Goal: Use online tool/utility: Utilize a website feature to perform a specific function

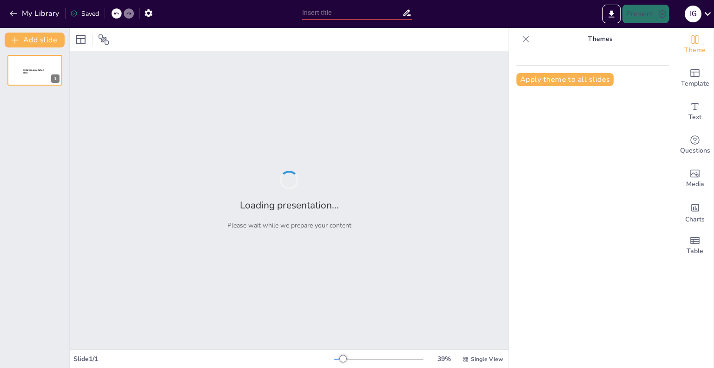
type input "Надежность паролей: Как защитить свой цифровой мир"
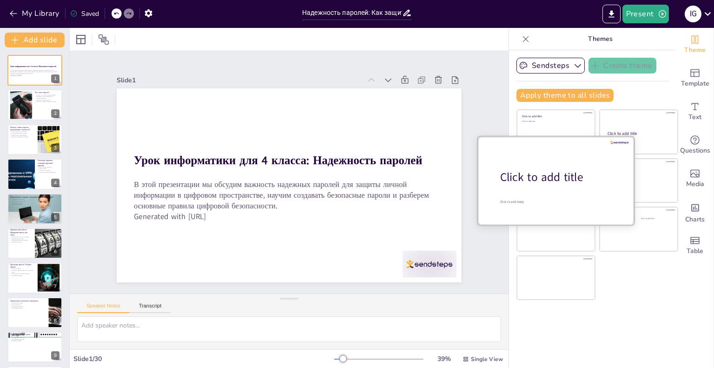
checkbox input "true"
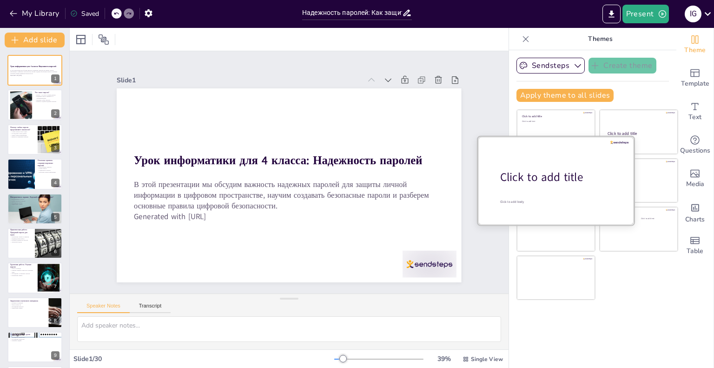
checkbox input "true"
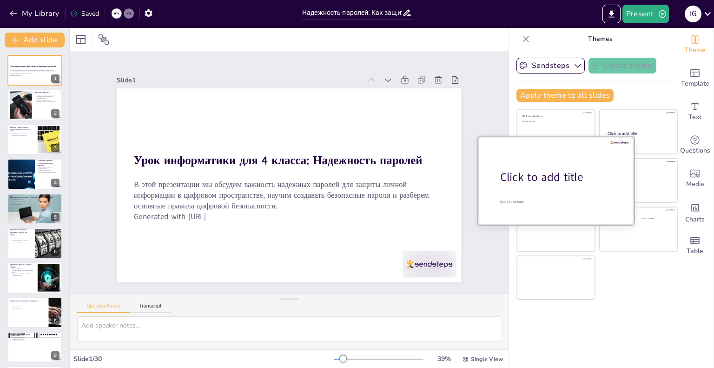
checkbox input "true"
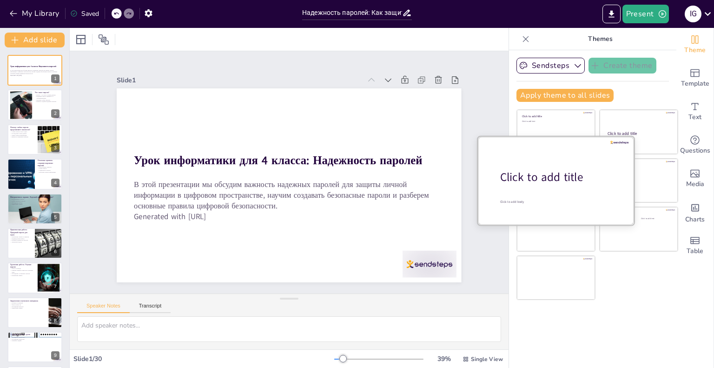
checkbox input "true"
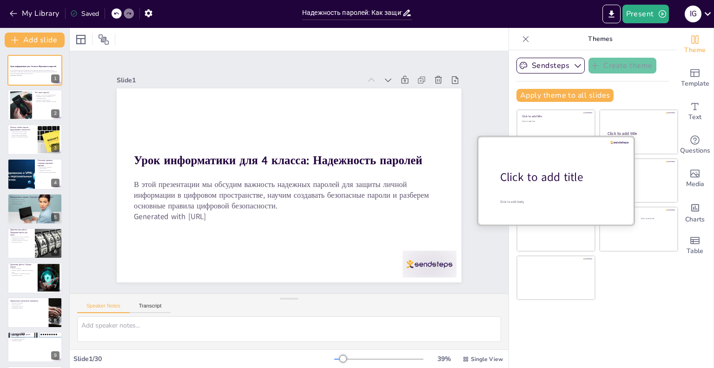
checkbox input "true"
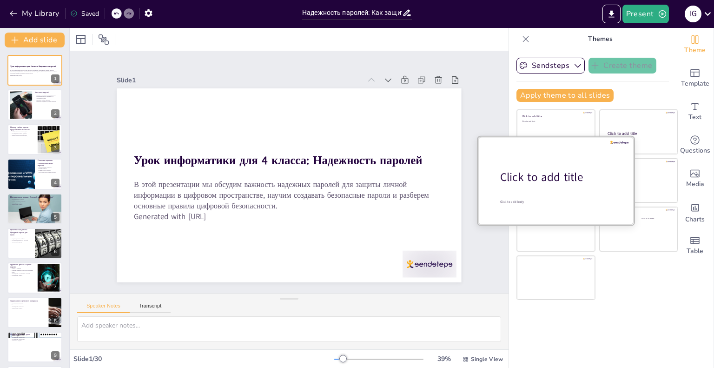
checkbox input "true"
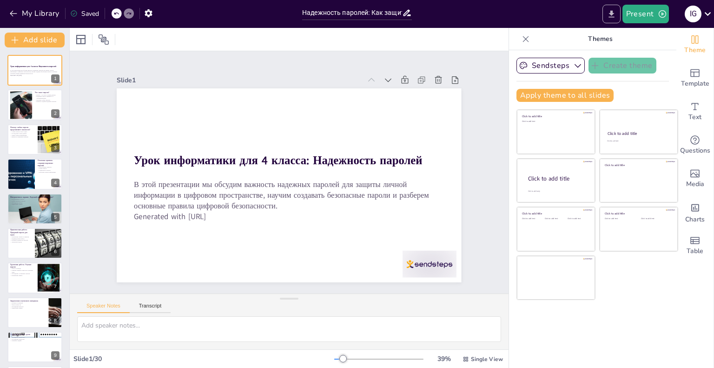
click at [608, 15] on icon "Export to PowerPoint" at bounding box center [611, 14] width 10 height 10
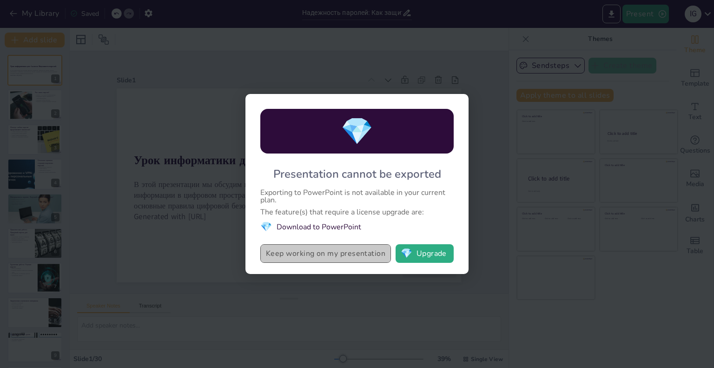
click at [333, 256] on button "Keep working on my presentation" at bounding box center [325, 253] width 131 height 19
checkbox input "true"
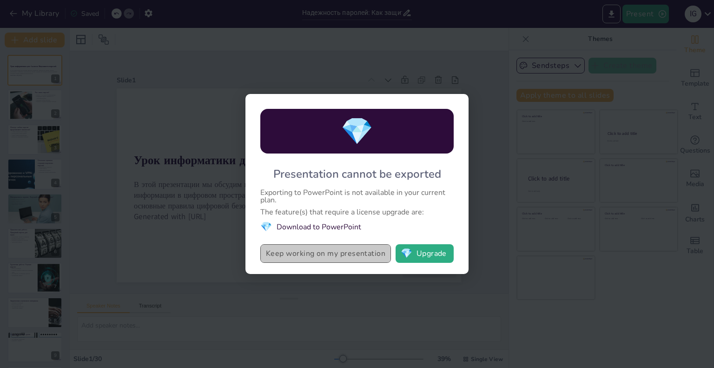
checkbox input "true"
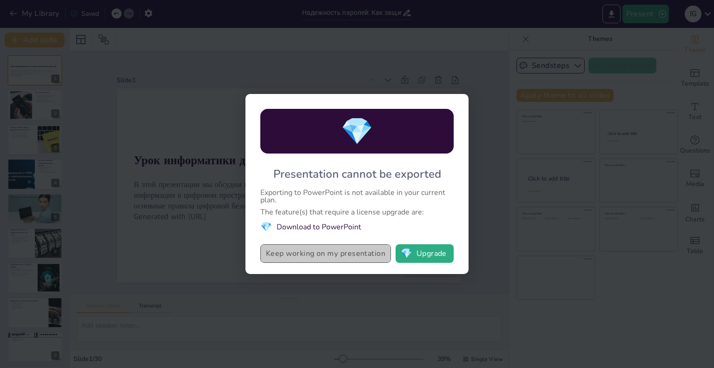
checkbox input "true"
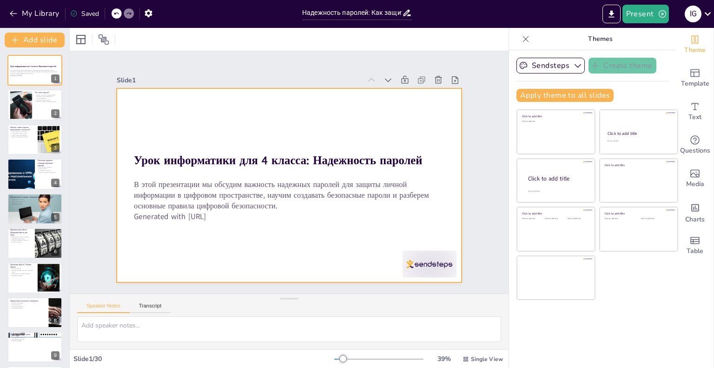
checkbox input "true"
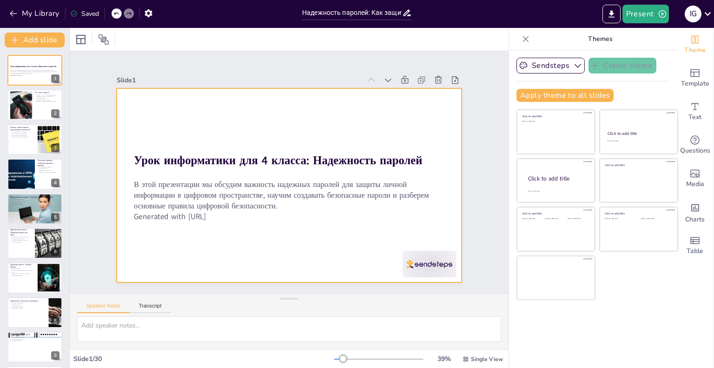
checkbox input "true"
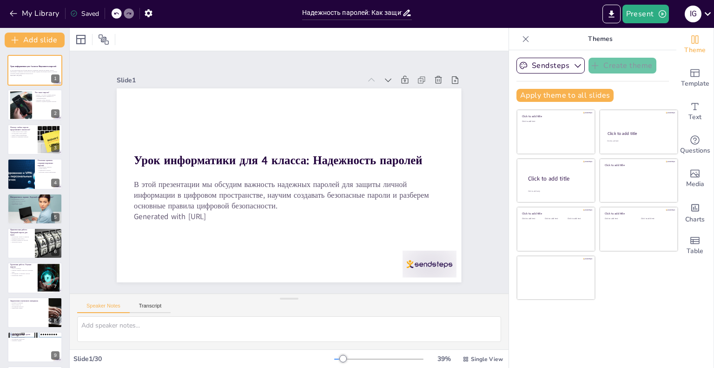
checkbox input "true"
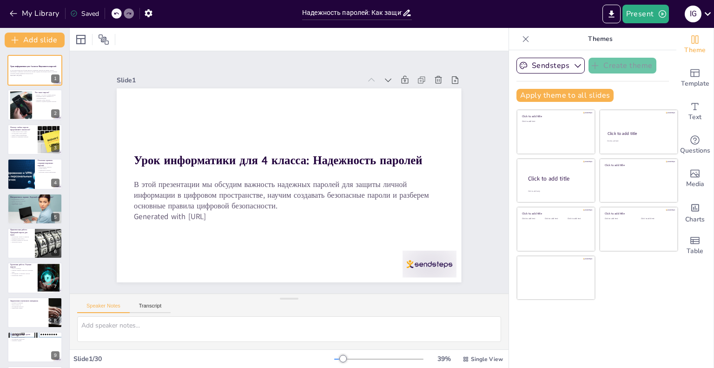
checkbox input "true"
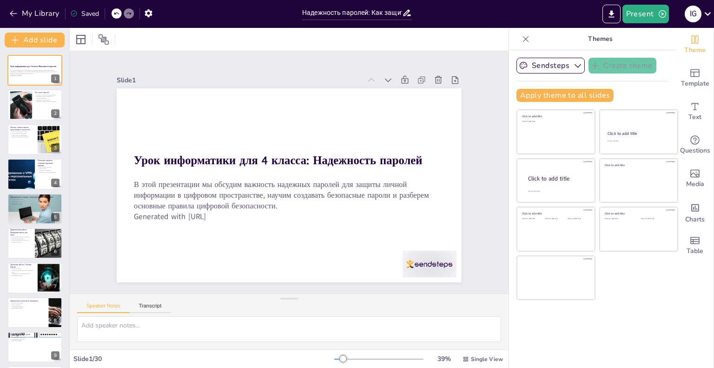
checkbox input "true"
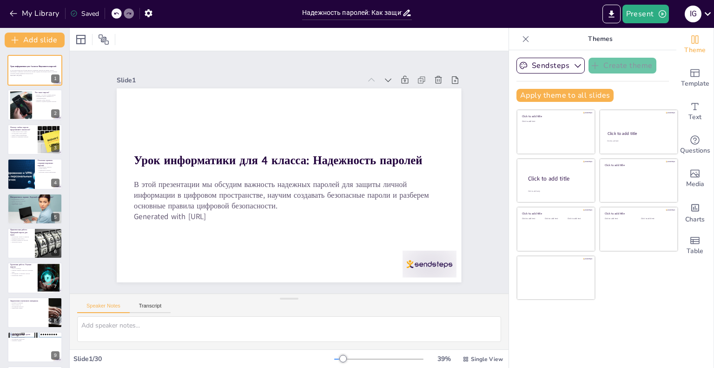
checkbox input "true"
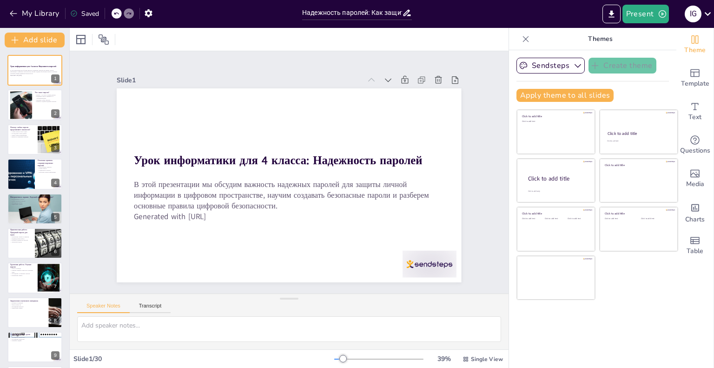
checkbox input "true"
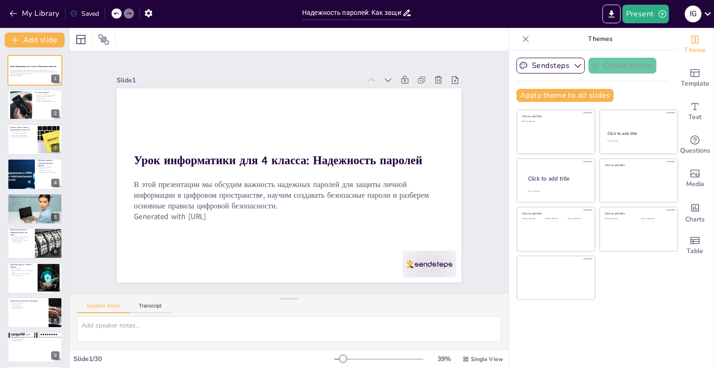
checkbox input "true"
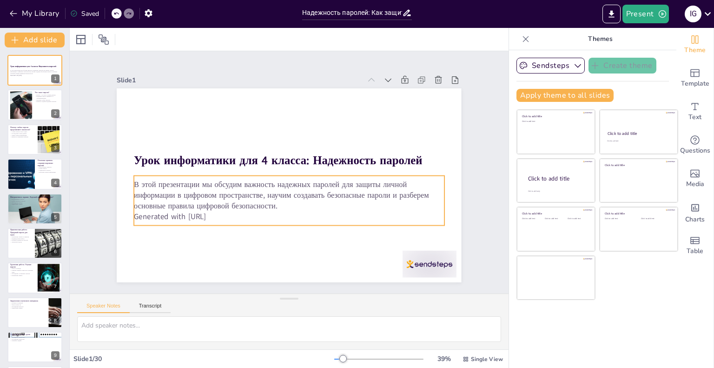
checkbox input "true"
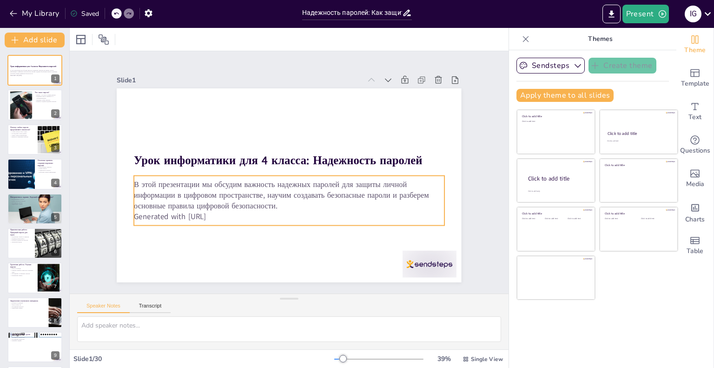
checkbox input "true"
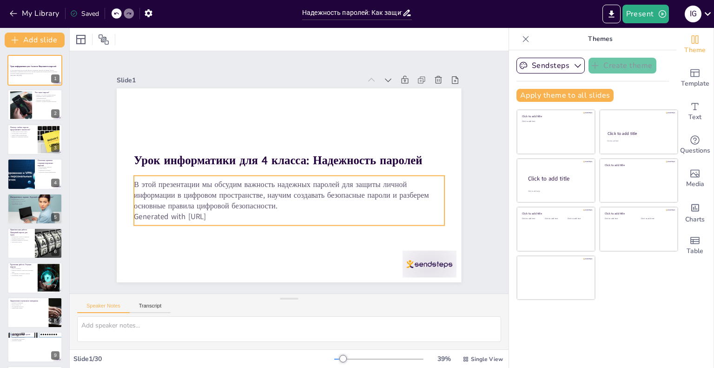
checkbox input "true"
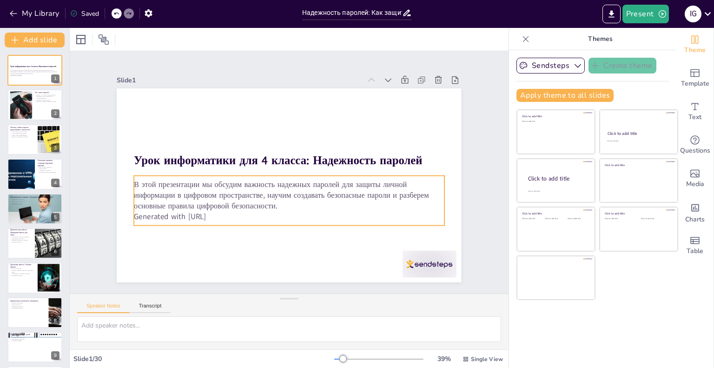
checkbox input "true"
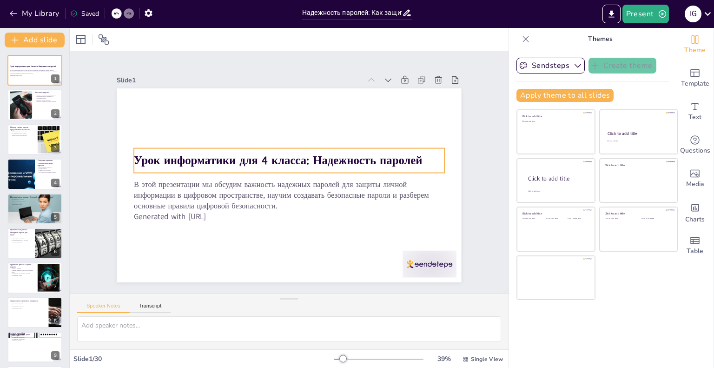
checkbox input "true"
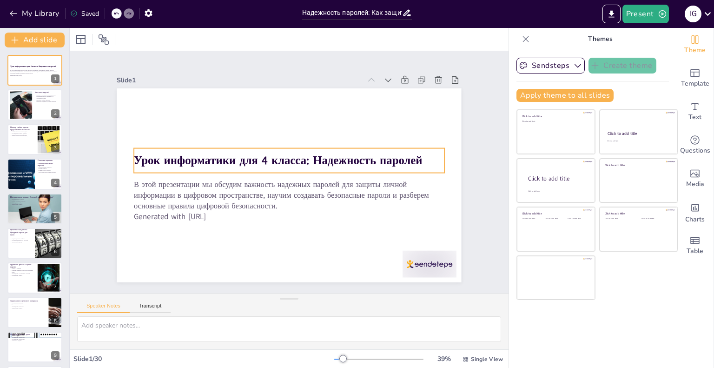
checkbox input "true"
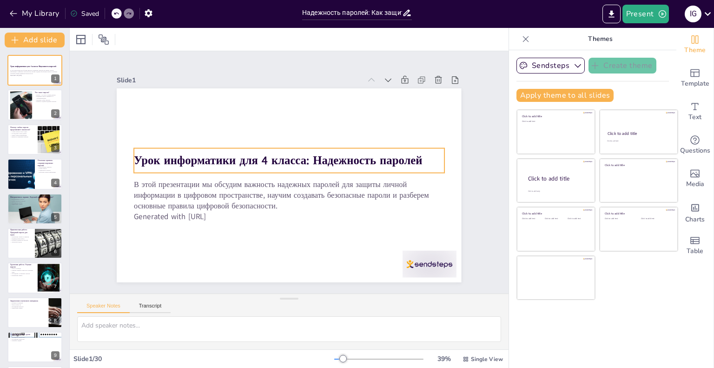
checkbox input "true"
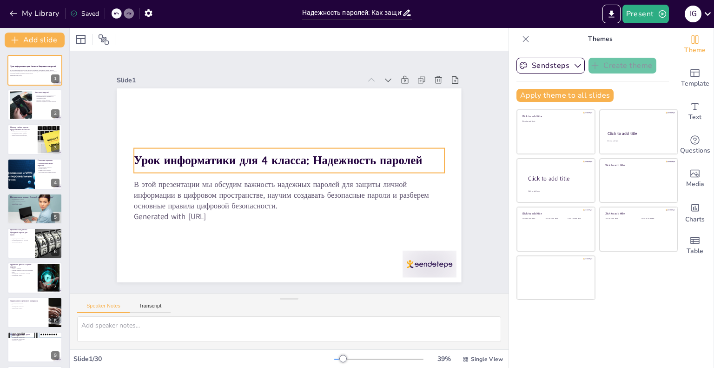
checkbox input "true"
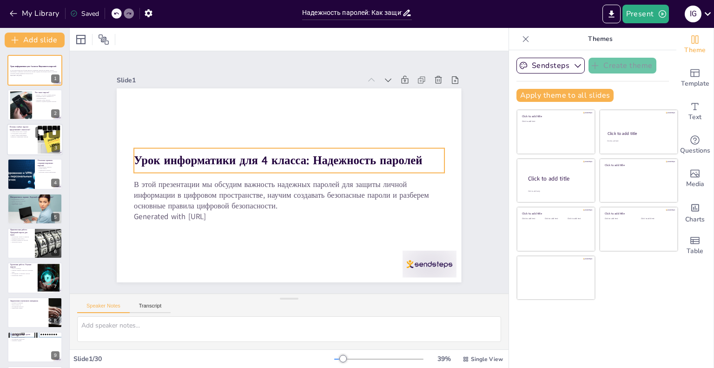
checkbox input "true"
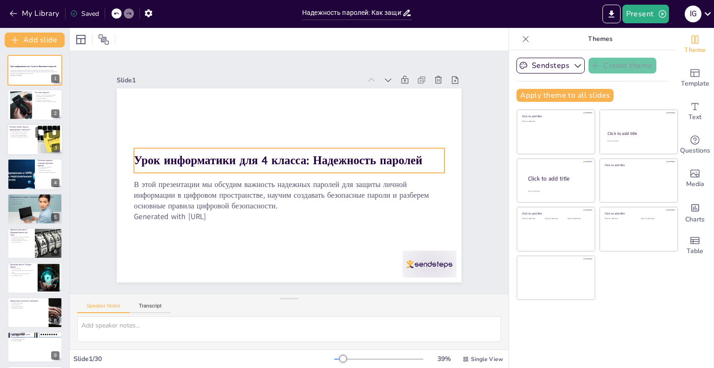
checkbox input "true"
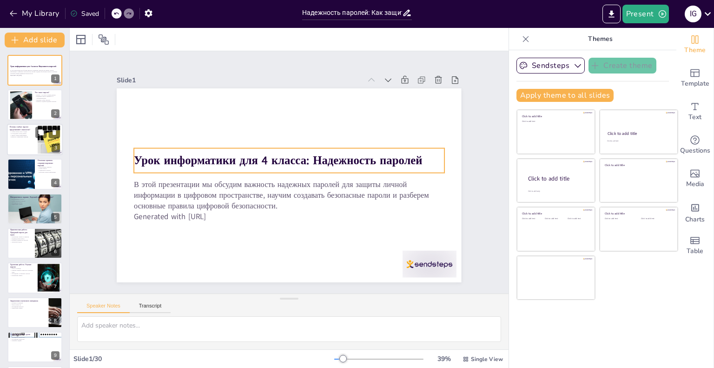
checkbox input "true"
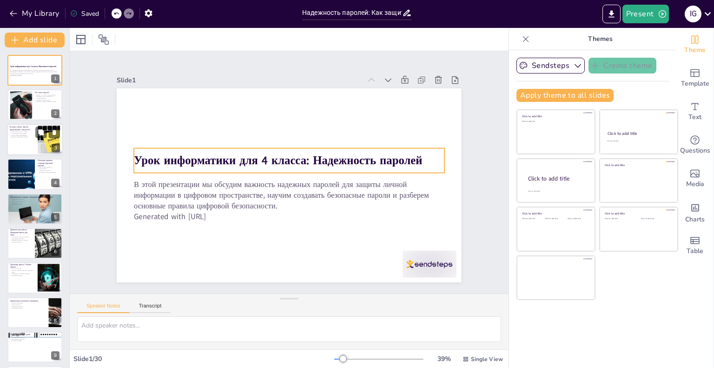
checkbox input "true"
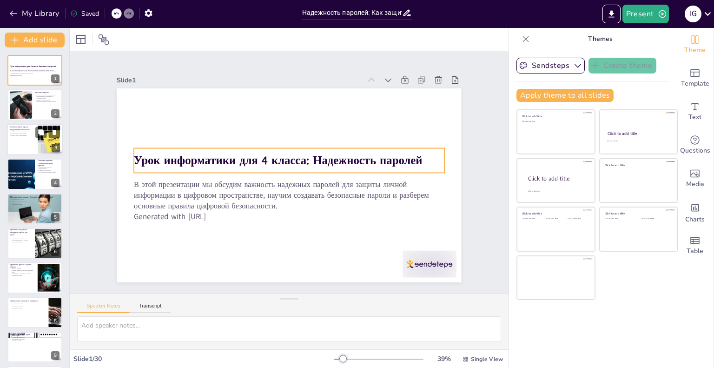
checkbox input "true"
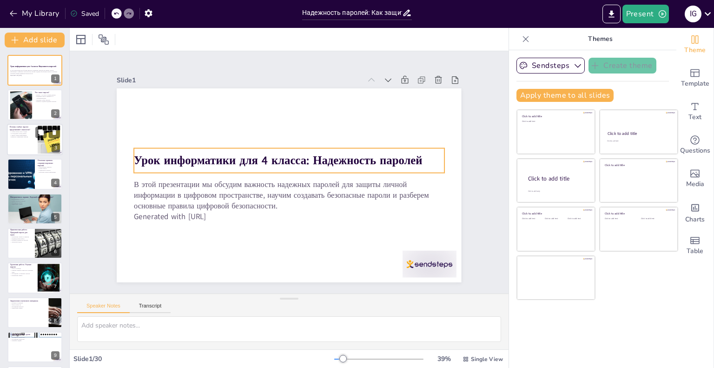
checkbox input "true"
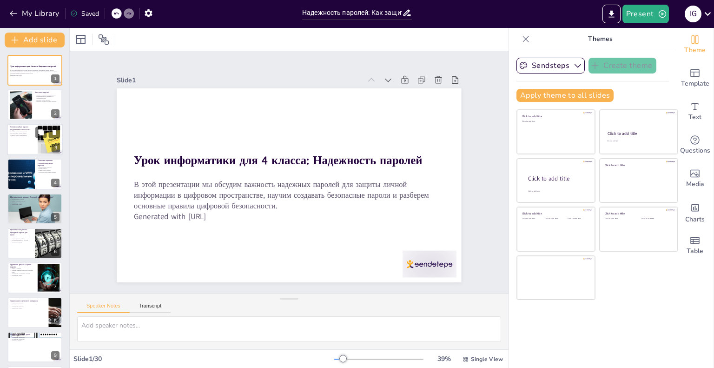
checkbox input "true"
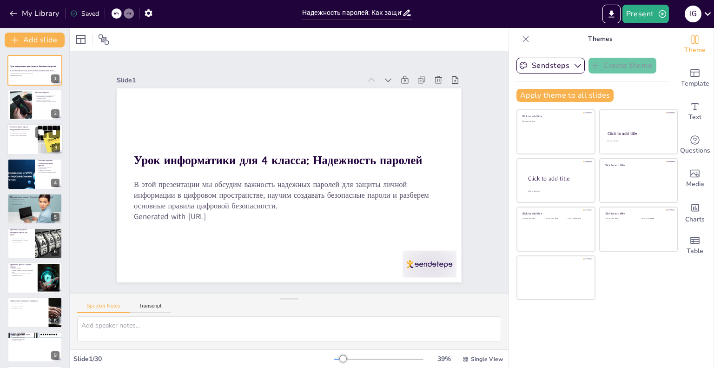
checkbox input "true"
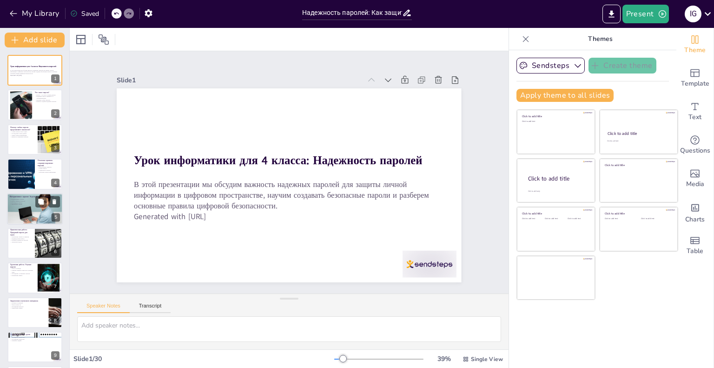
checkbox input "true"
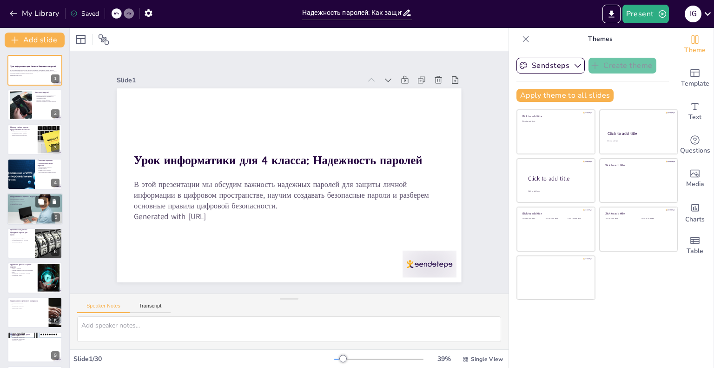
checkbox input "true"
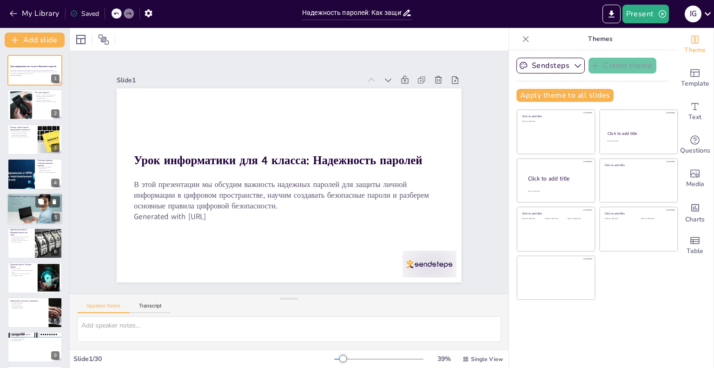
checkbox input "true"
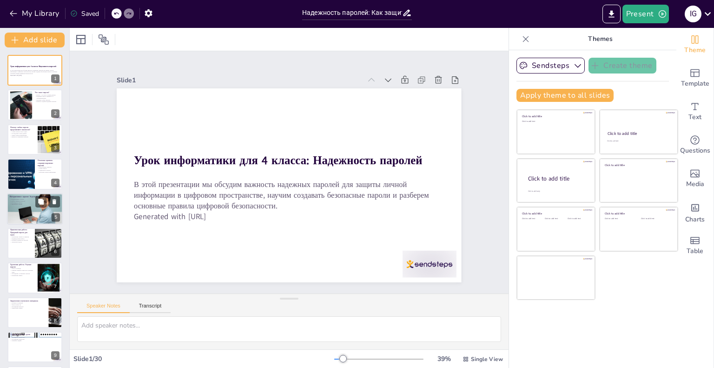
checkbox input "true"
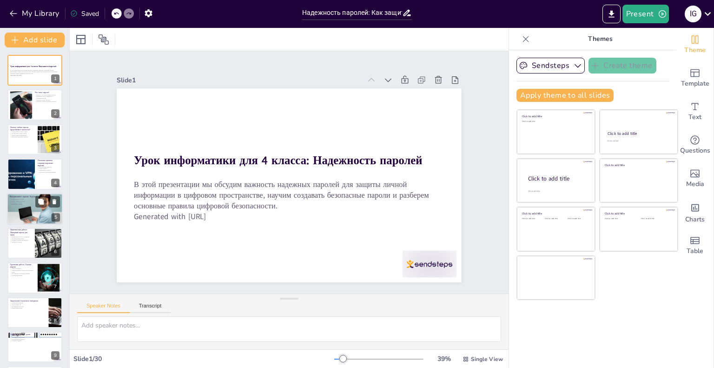
checkbox input "true"
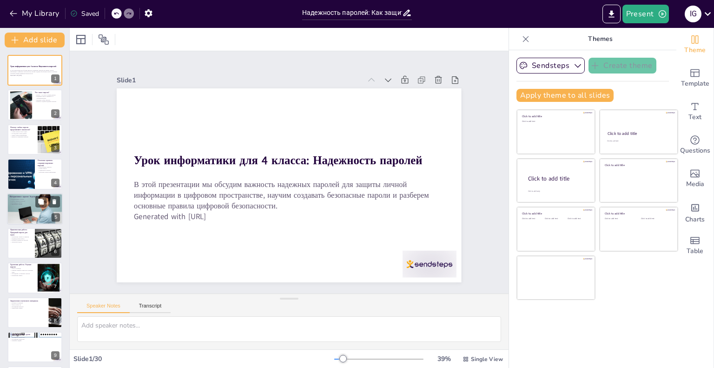
checkbox input "true"
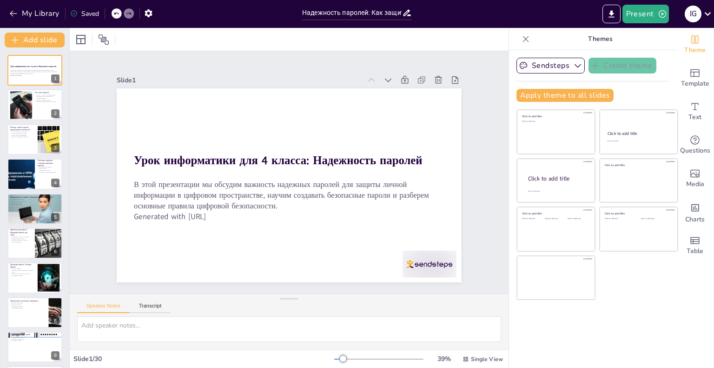
checkbox input "true"
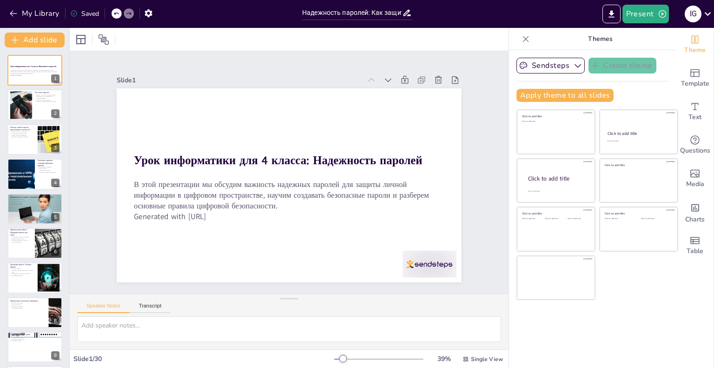
checkbox input "true"
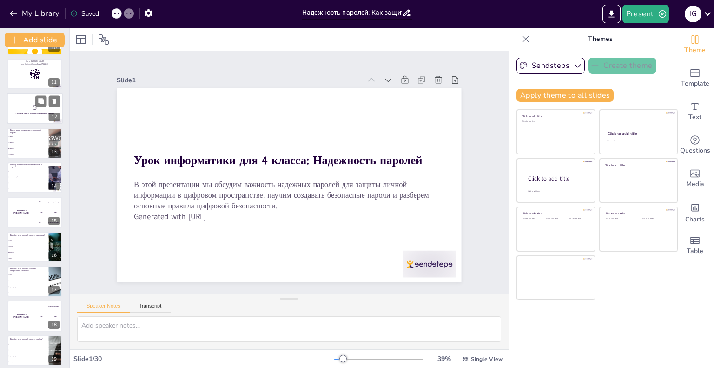
scroll to position [418, 0]
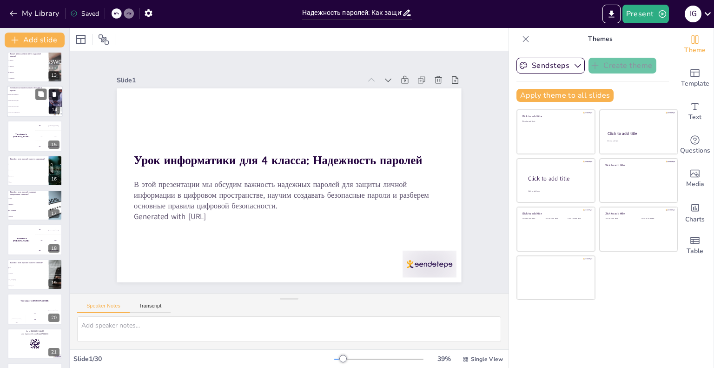
click at [17, 104] on li "Потому что это сложно" at bounding box center [28, 107] width 42 height 6
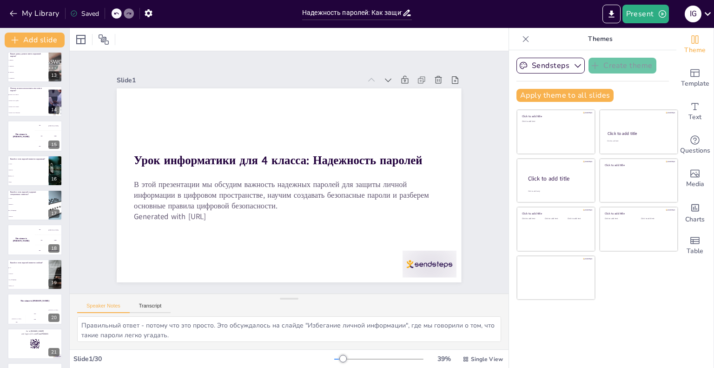
scroll to position [312, 0]
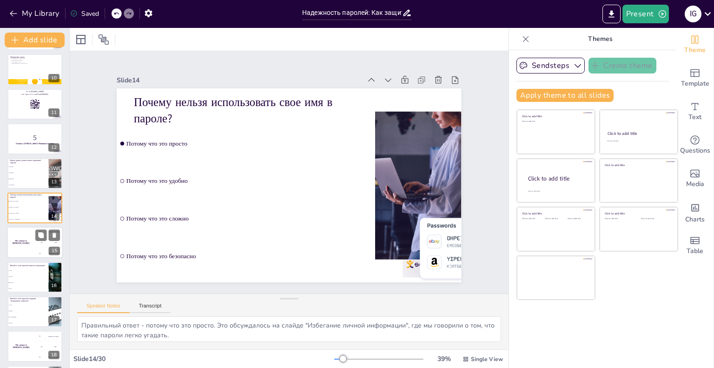
click at [39, 248] on div "300 Niels" at bounding box center [49, 253] width 28 height 10
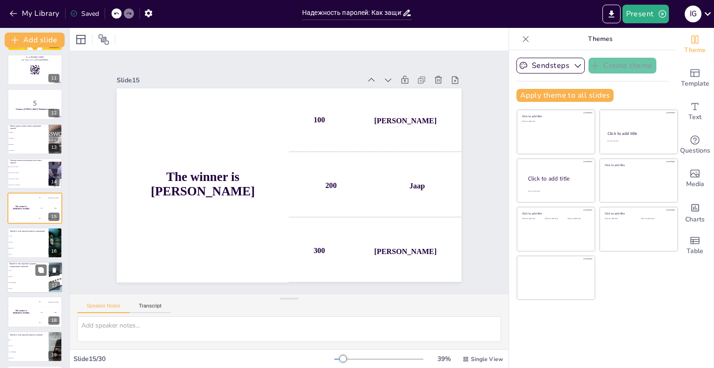
click at [33, 280] on li "Kz_Inf0rm@tic@" at bounding box center [28, 282] width 42 height 6
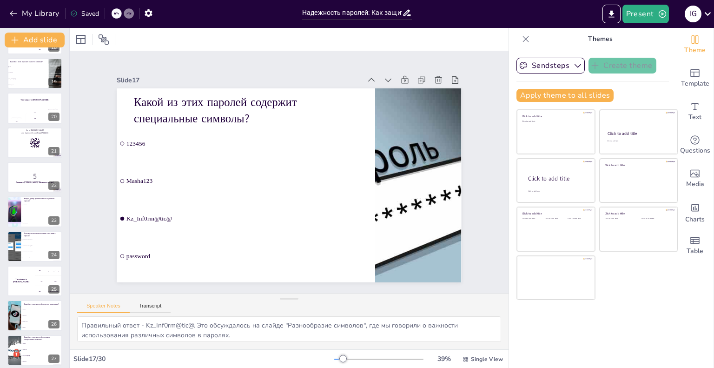
scroll to position [648, 0]
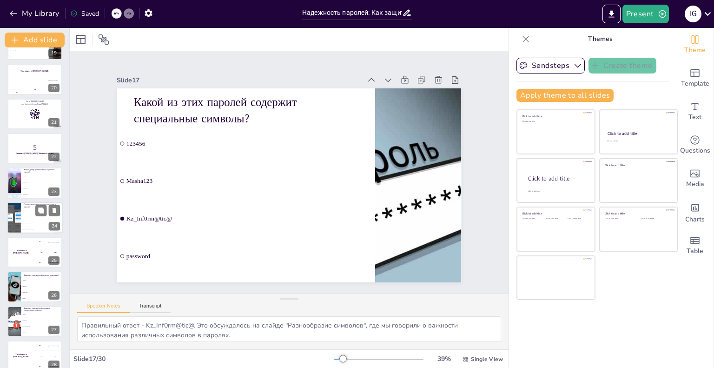
click at [35, 213] on li "Потому что это просто" at bounding box center [42, 211] width 42 height 6
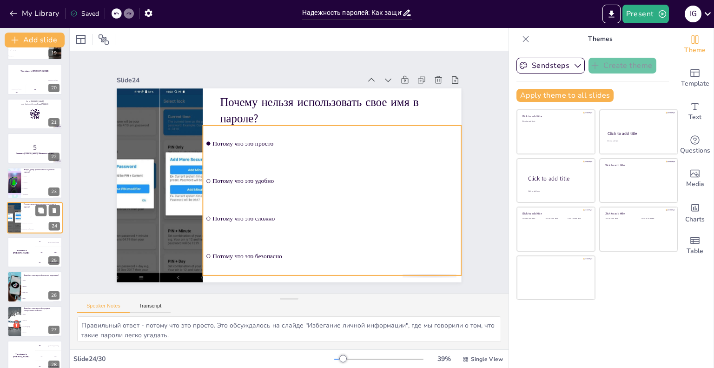
scroll to position [657, 0]
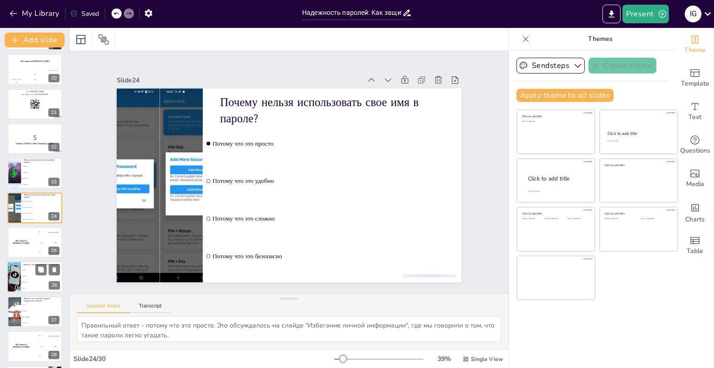
click at [33, 276] on span "password" at bounding box center [42, 276] width 40 height 1
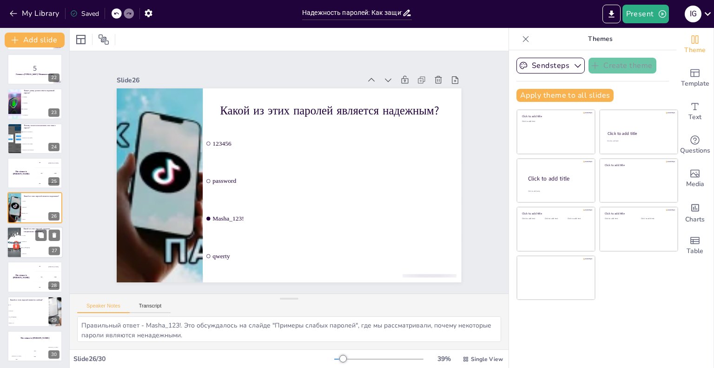
scroll to position [728, 0]
click at [30, 298] on p "Какой из этих паролей является слабым?" at bounding box center [28, 298] width 36 height 3
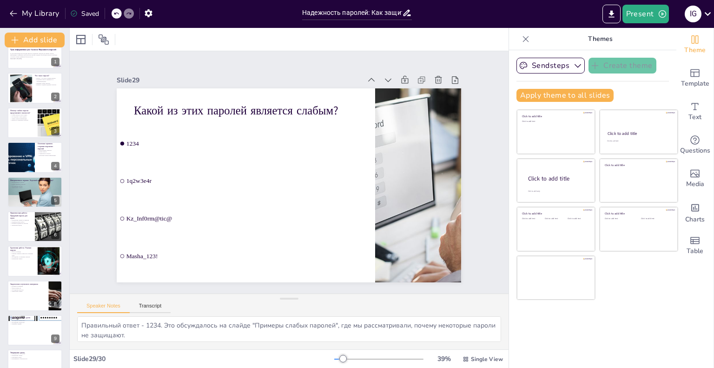
scroll to position [0, 0]
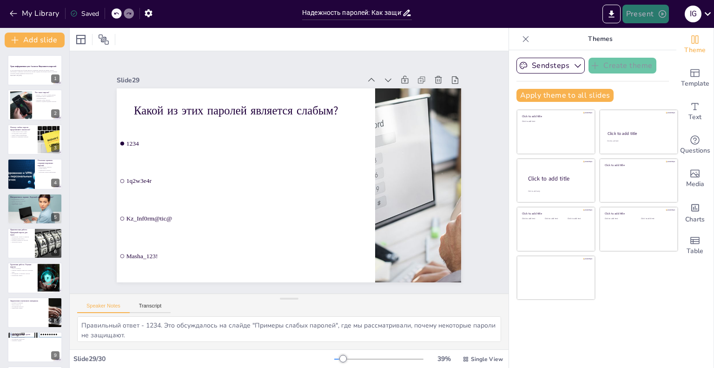
click at [650, 15] on button "Present" at bounding box center [645, 14] width 46 height 19
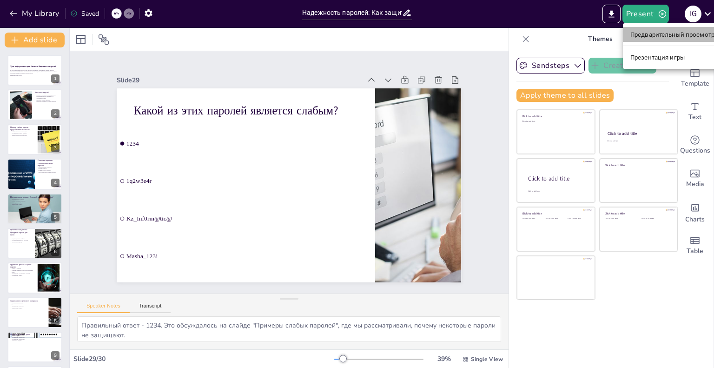
click at [637, 33] on font "Предварительный просмотр презентации" at bounding box center [692, 34] width 124 height 7
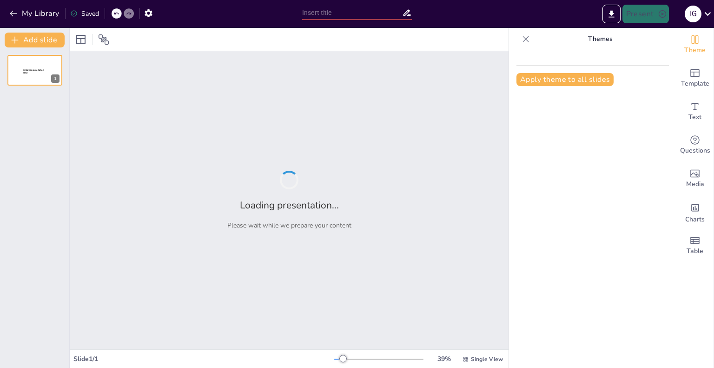
type input "Надежность паролей: Как защитить свой цифровой мир"
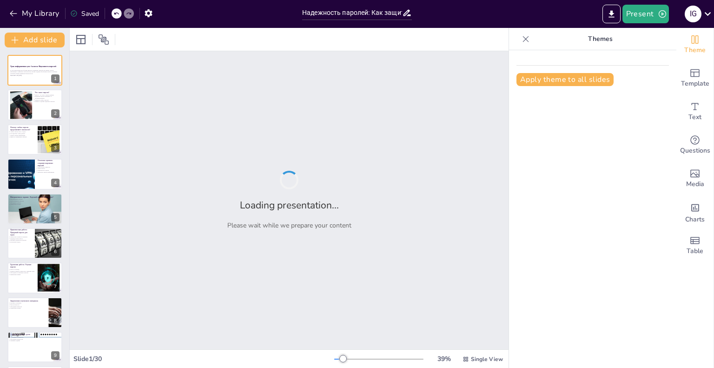
checkbox input "true"
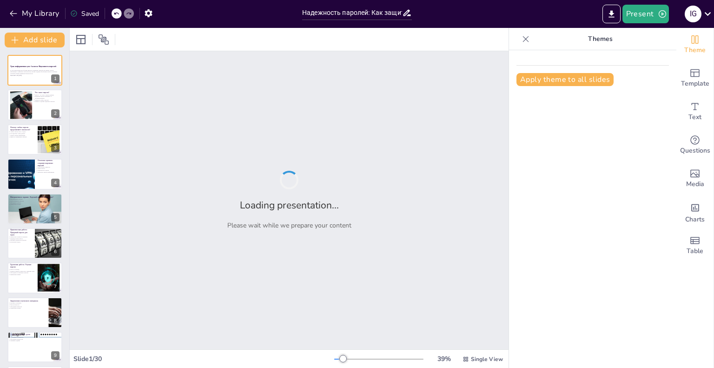
checkbox input "true"
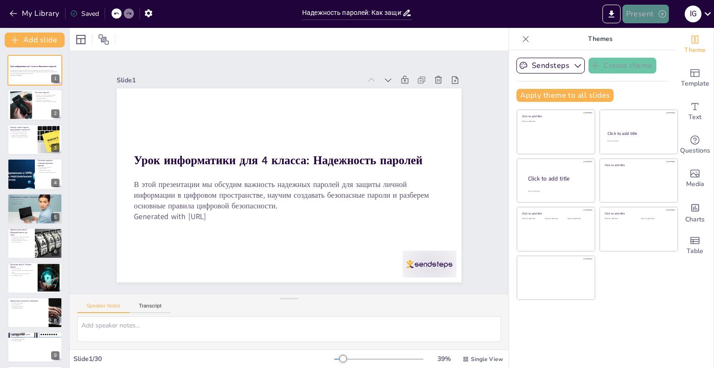
click at [639, 14] on button "Present" at bounding box center [645, 14] width 46 height 19
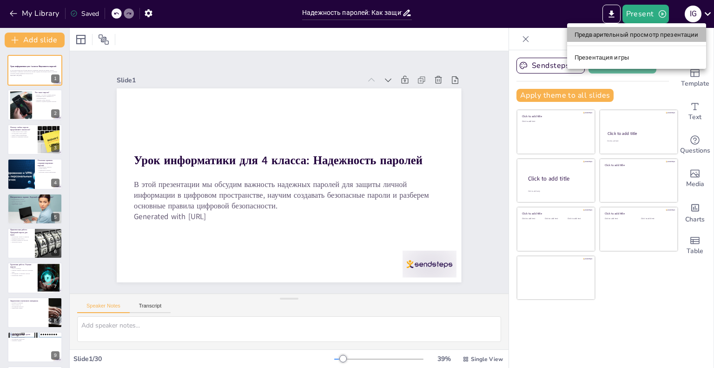
click at [636, 31] on font "Предварительный просмотр презентации" at bounding box center [636, 34] width 124 height 7
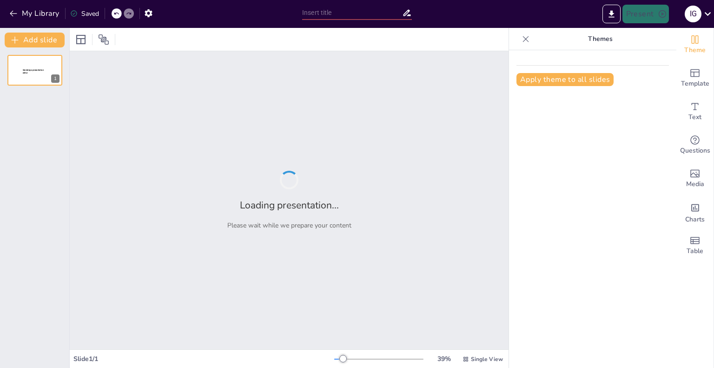
type input "Надежность паролей: Как защитить свой цифровой мир"
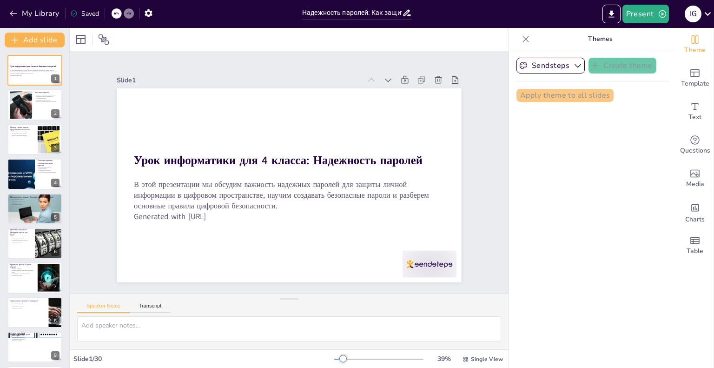
checkbox input "true"
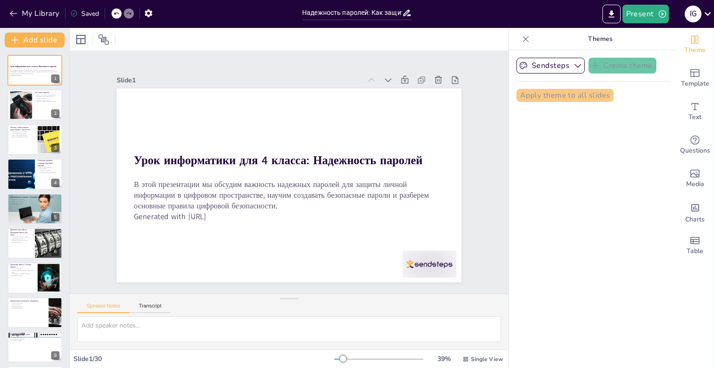
checkbox input "true"
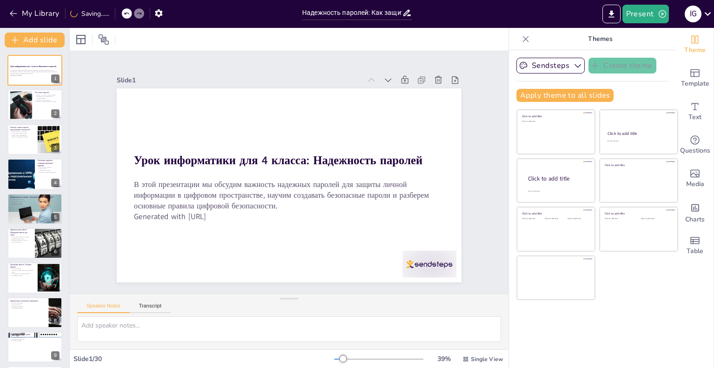
checkbox input "true"
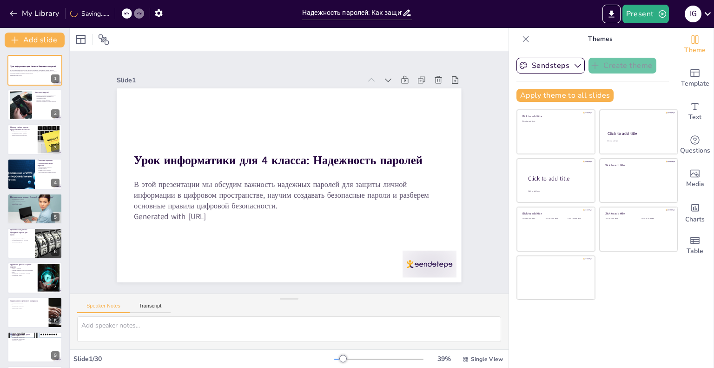
checkbox input "true"
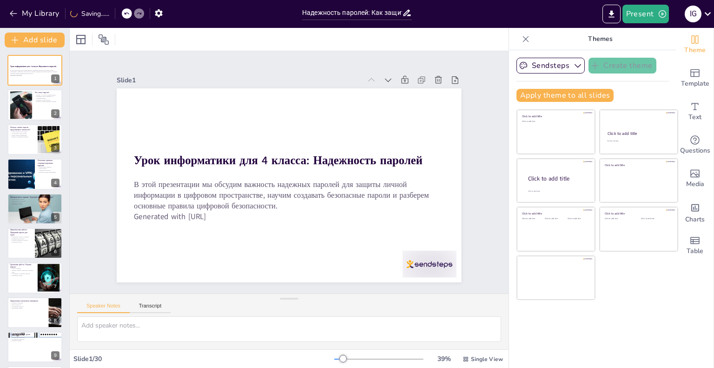
checkbox input "true"
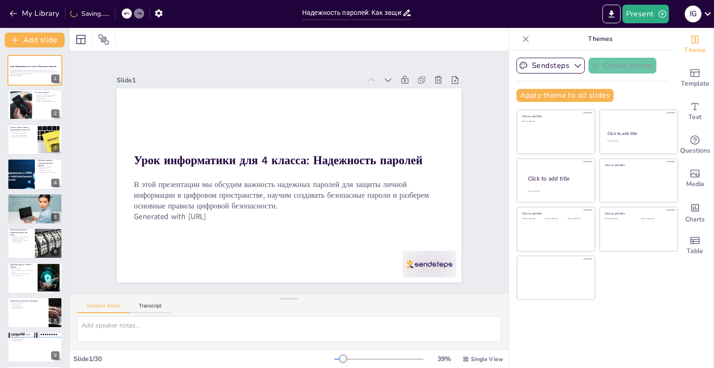
checkbox input "true"
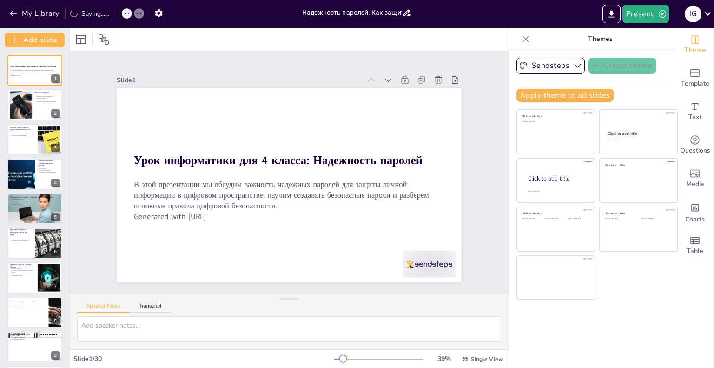
checkbox input "true"
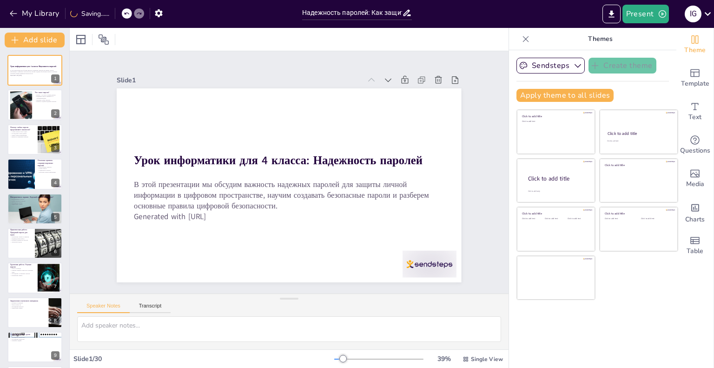
checkbox input "true"
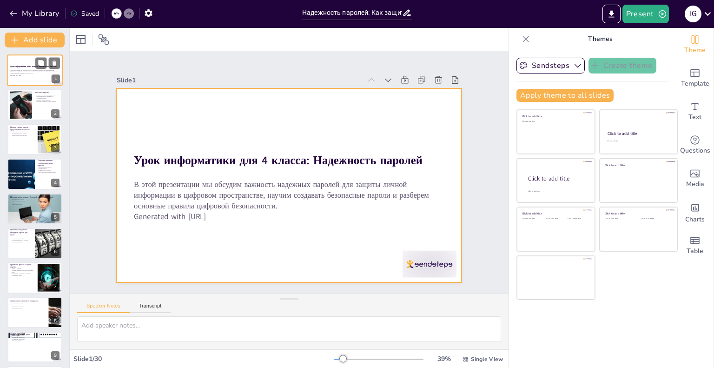
checkbox input "true"
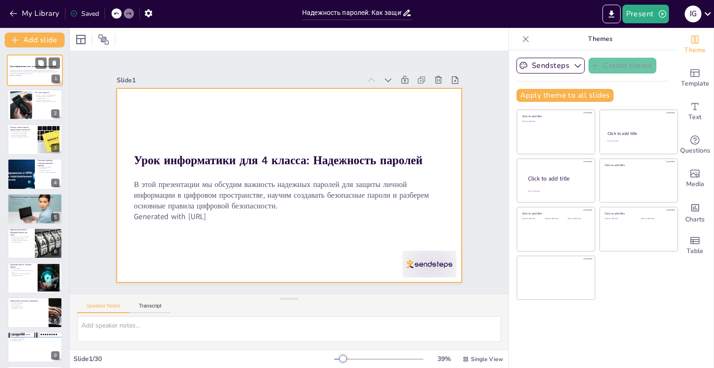
checkbox input "true"
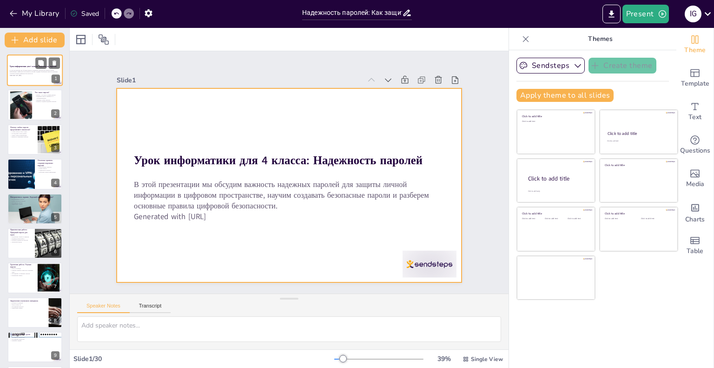
checkbox input "true"
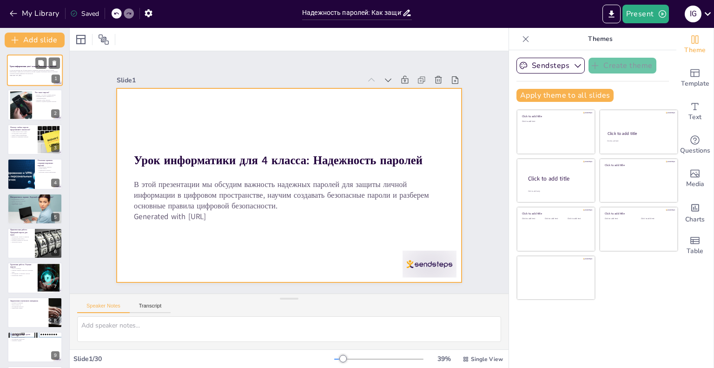
checkbox input "true"
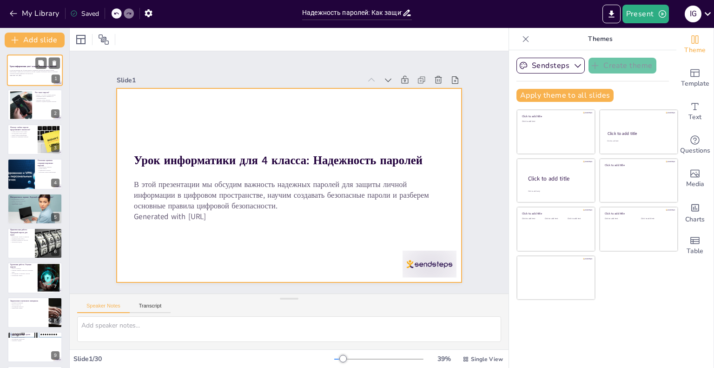
checkbox input "true"
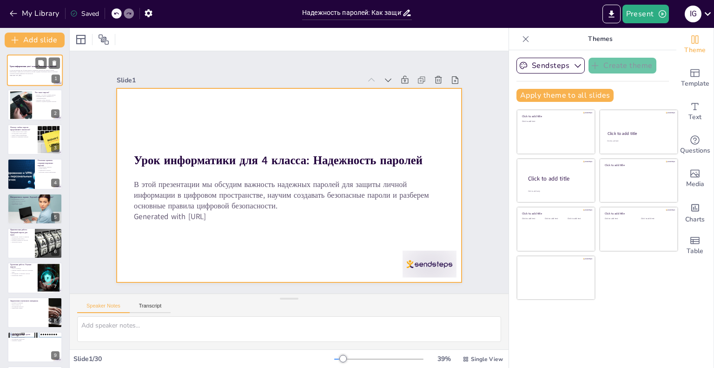
checkbox input "true"
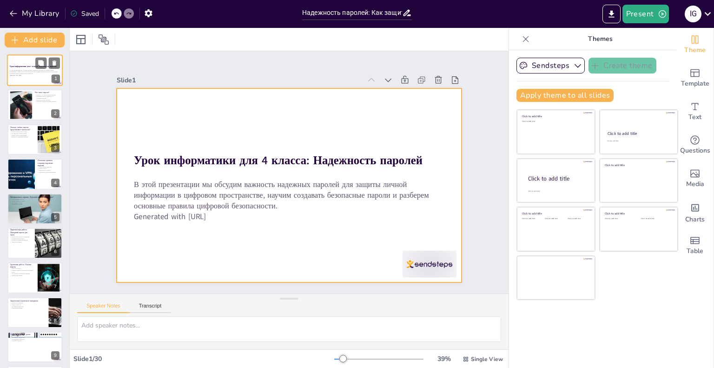
checkbox input "true"
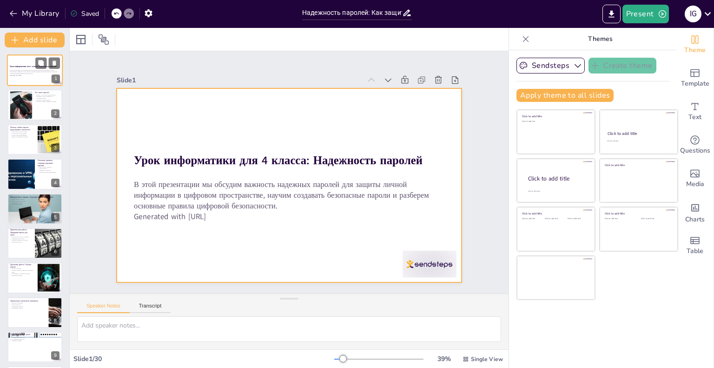
checkbox input "true"
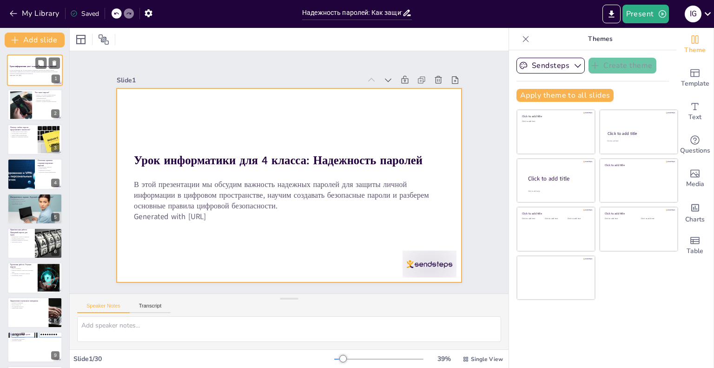
checkbox input "true"
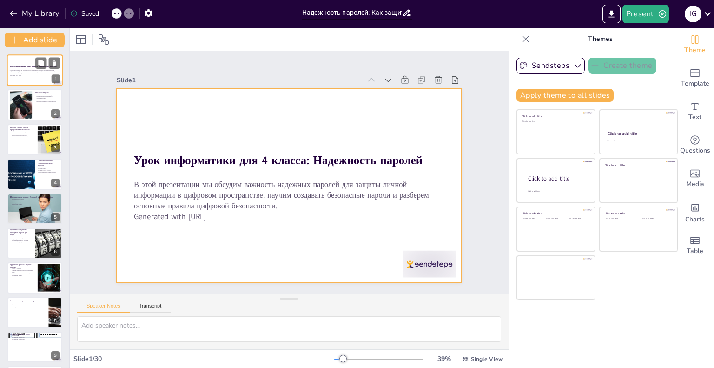
checkbox input "true"
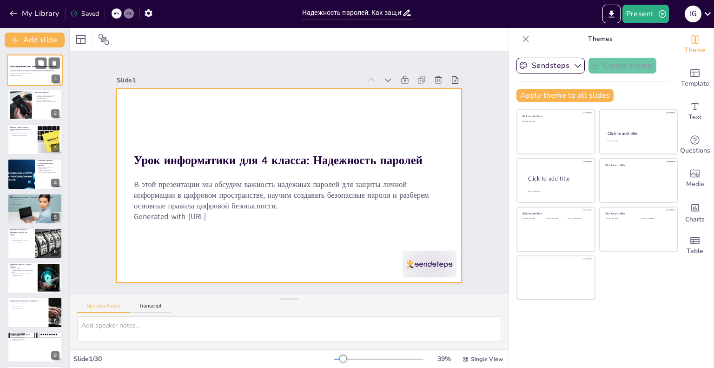
checkbox input "true"
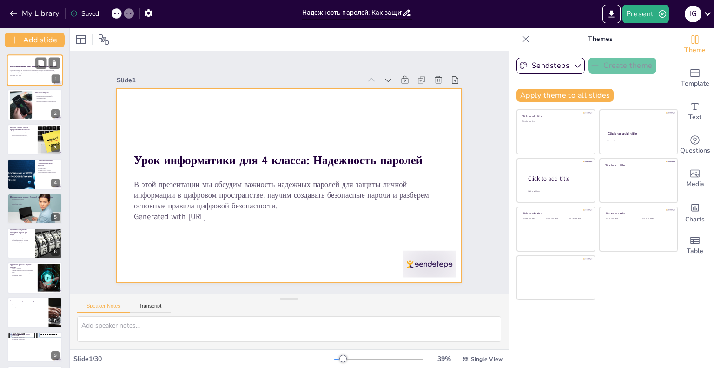
checkbox input "true"
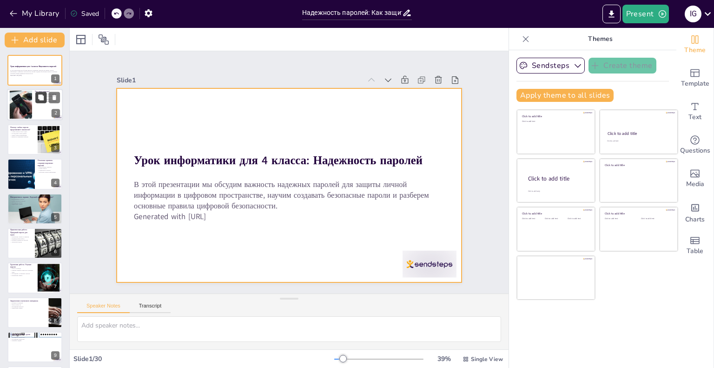
checkbox input "true"
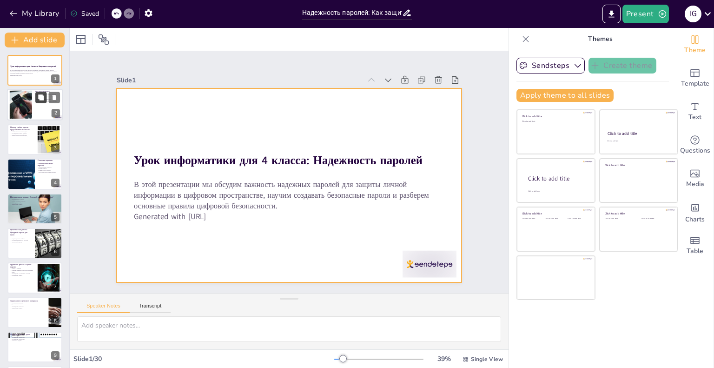
checkbox input "true"
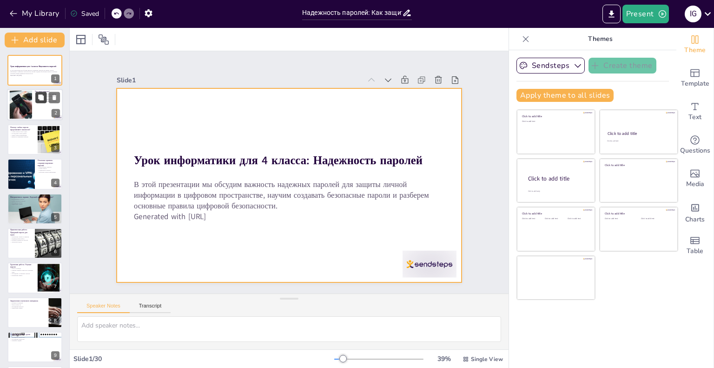
checkbox input "true"
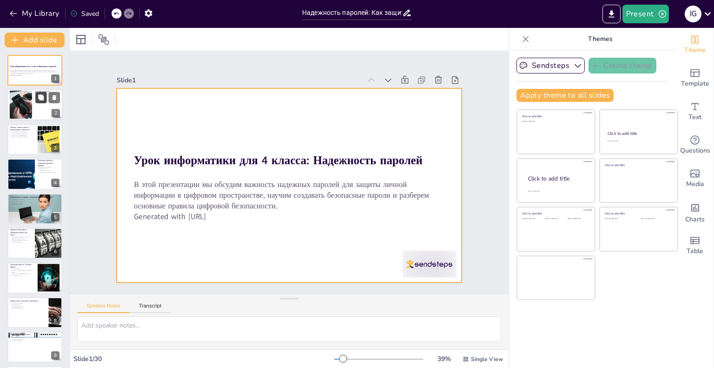
checkbox input "true"
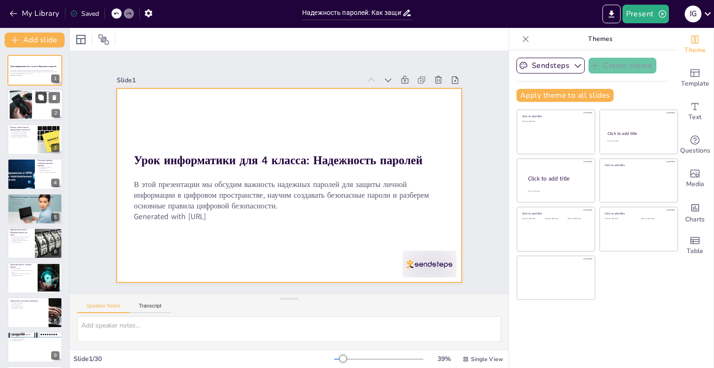
checkbox input "true"
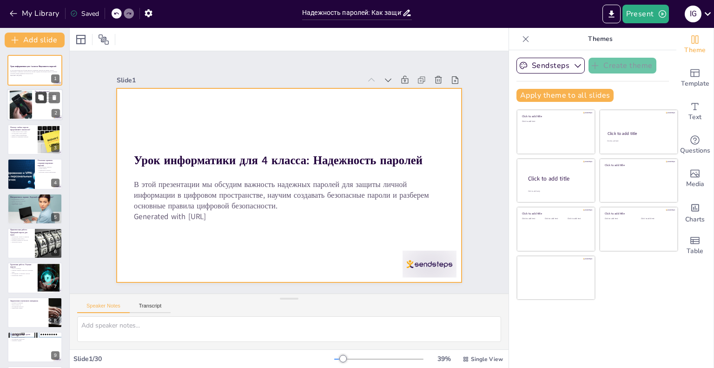
checkbox input "true"
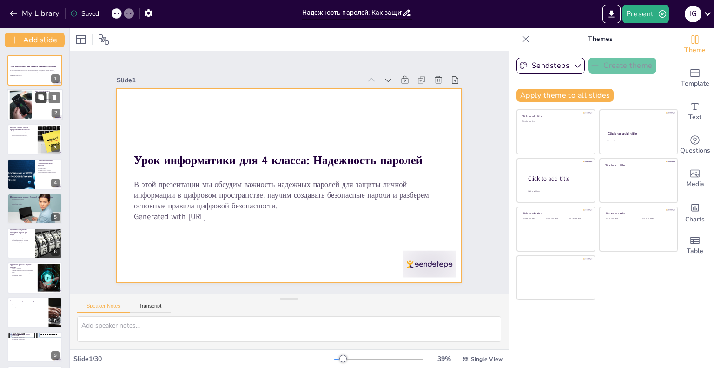
checkbox input "true"
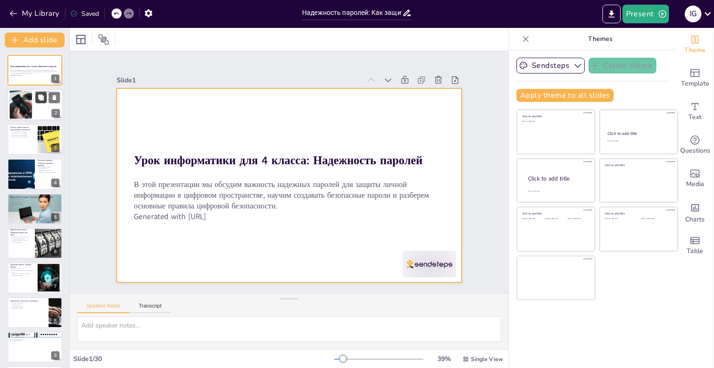
checkbox input "true"
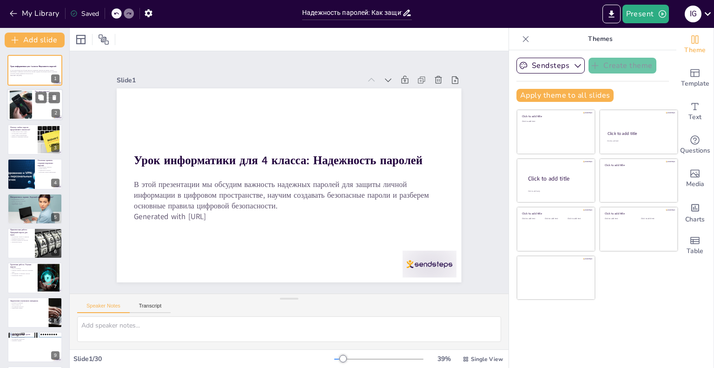
checkbox input "true"
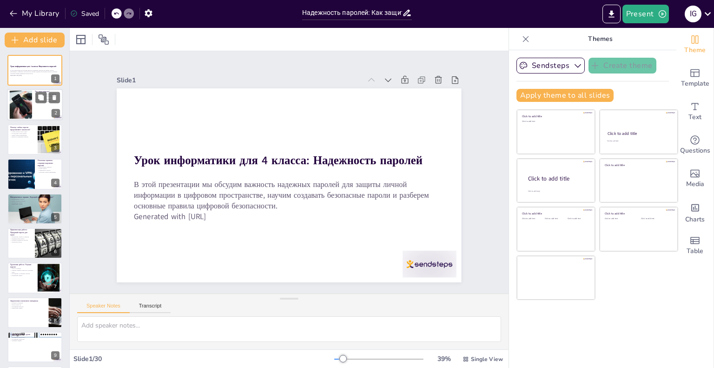
checkbox input "true"
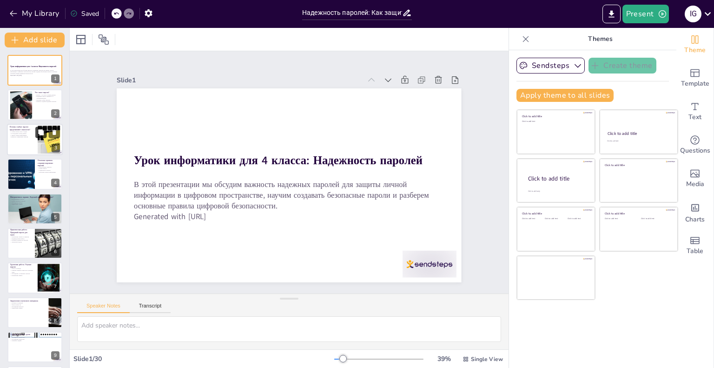
checkbox input "true"
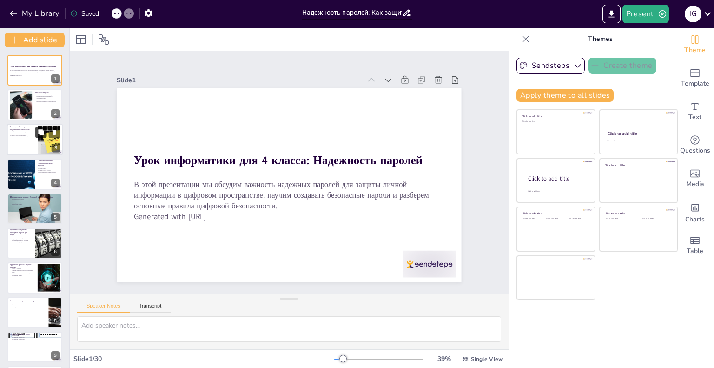
checkbox input "true"
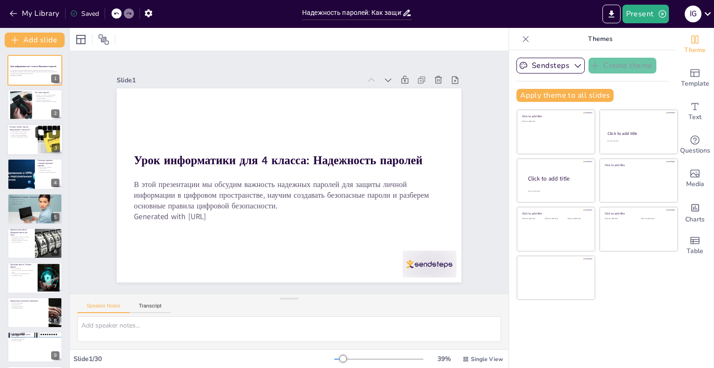
checkbox input "true"
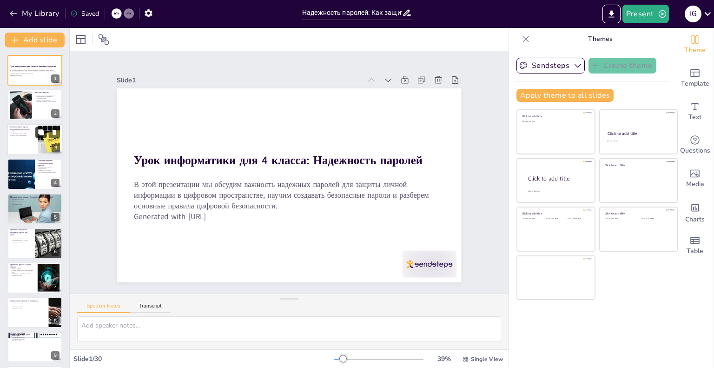
checkbox input "true"
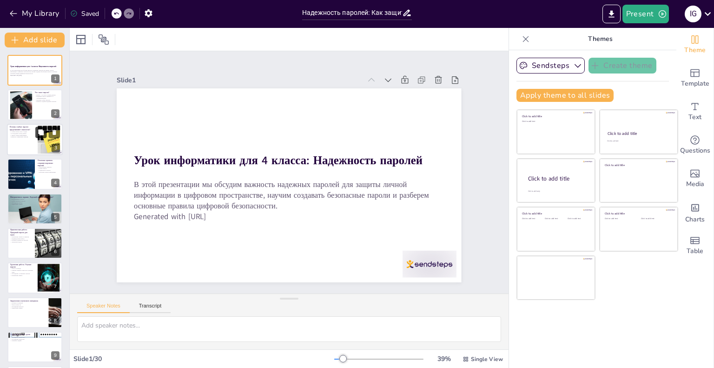
checkbox input "true"
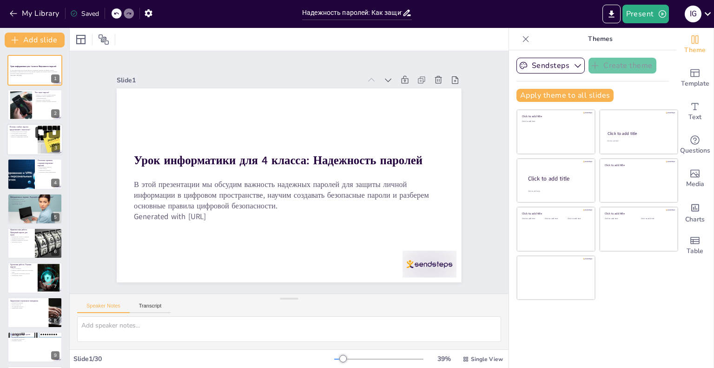
checkbox input "true"
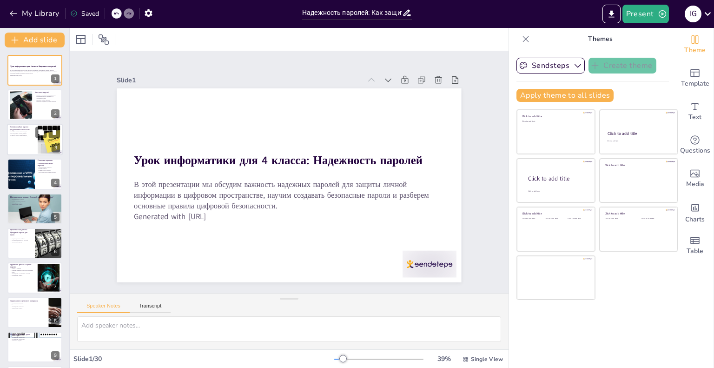
checkbox input "true"
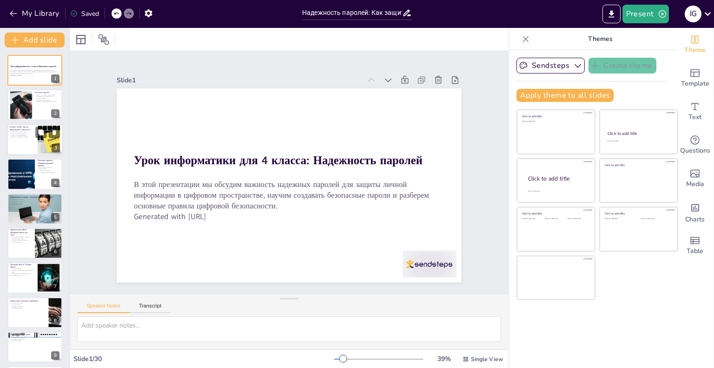
checkbox input "true"
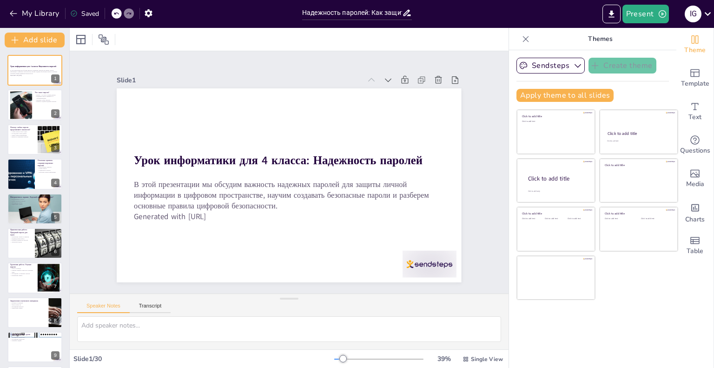
checkbox input "true"
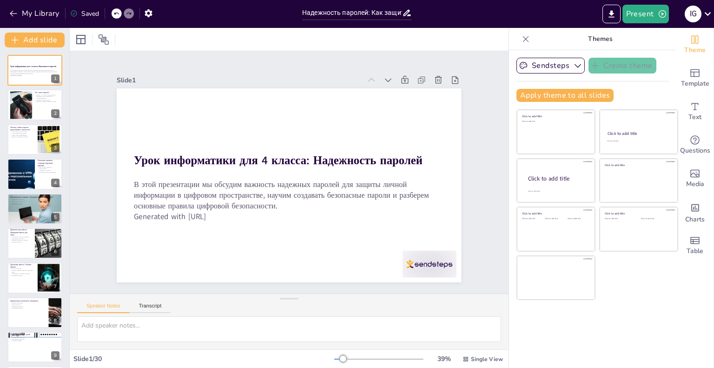
checkbox input "true"
click at [38, 136] on button at bounding box center [40, 131] width 11 height 11
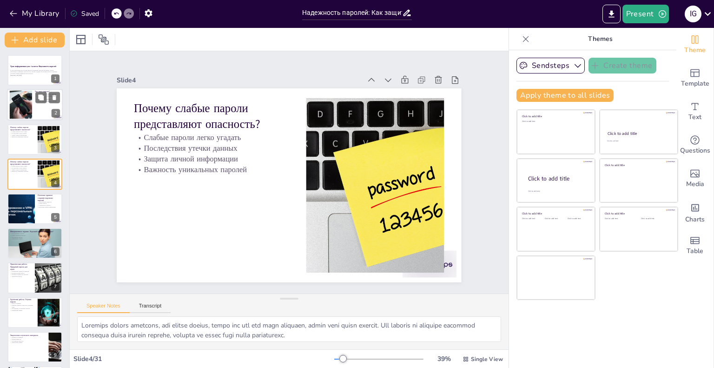
click at [33, 112] on div at bounding box center [35, 105] width 56 height 32
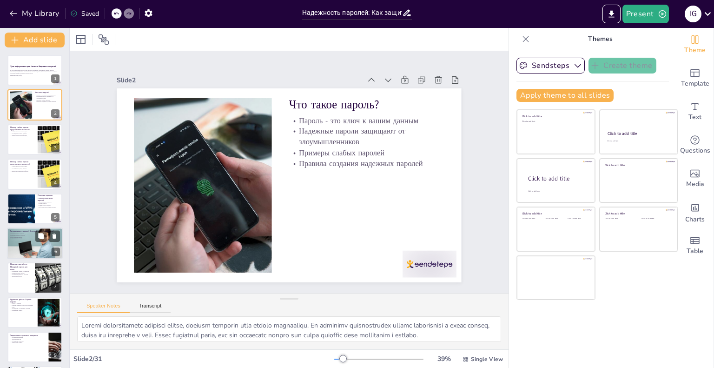
click at [33, 247] on div at bounding box center [35, 242] width 56 height 37
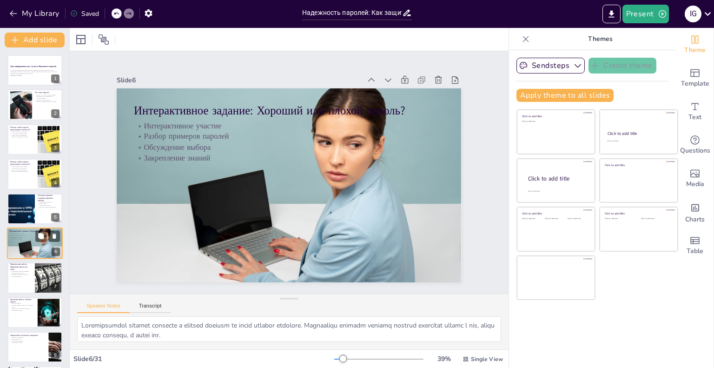
scroll to position [35, 0]
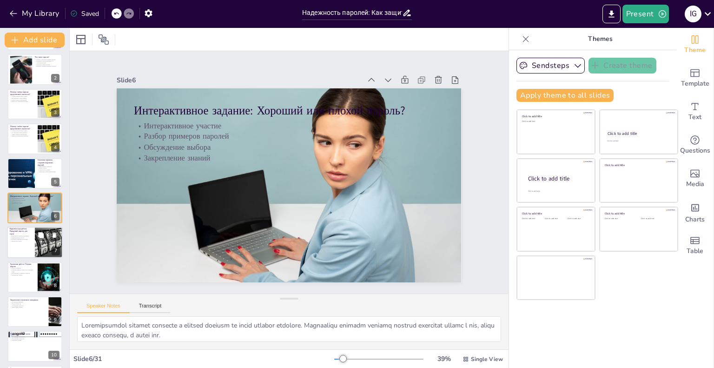
click at [30, 241] on p "Творческий подход" at bounding box center [21, 241] width 22 height 2
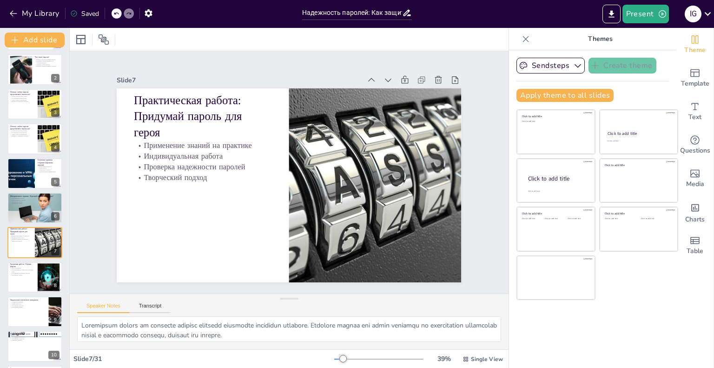
scroll to position [70, 0]
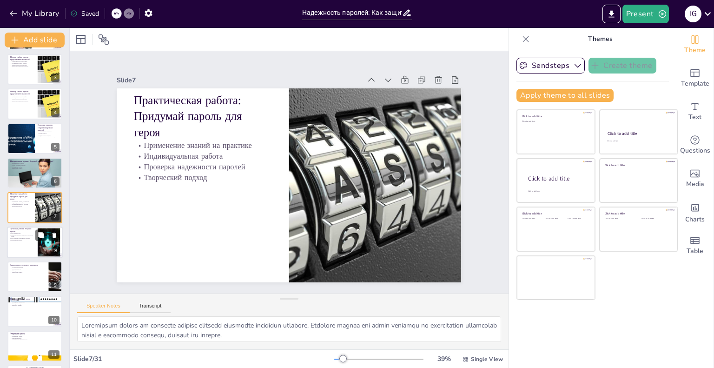
click at [52, 247] on div "8" at bounding box center [56, 250] width 8 height 8
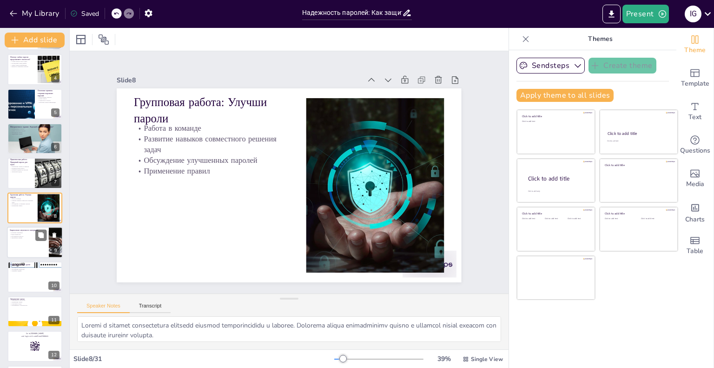
click at [28, 249] on div at bounding box center [35, 242] width 56 height 32
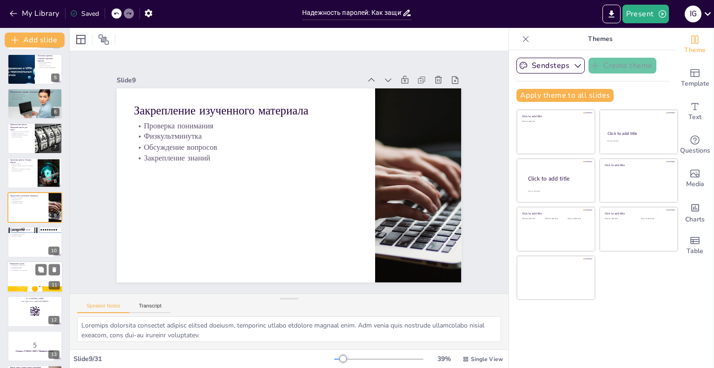
click at [39, 275] on div at bounding box center [35, 277] width 56 height 32
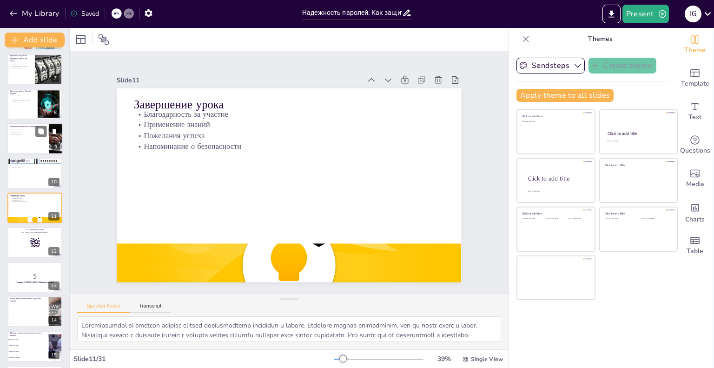
click at [46, 135] on button at bounding box center [40, 130] width 11 height 11
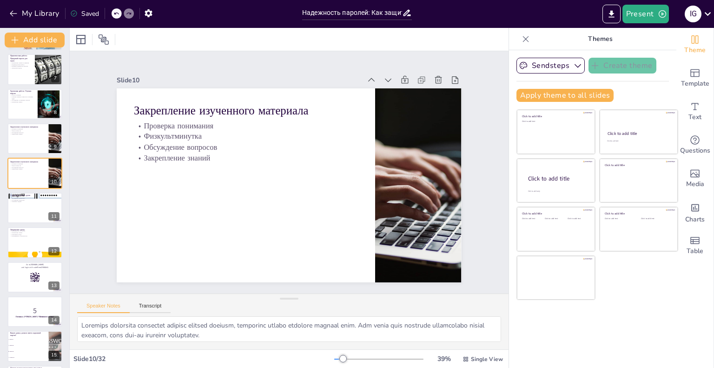
scroll to position [174, 0]
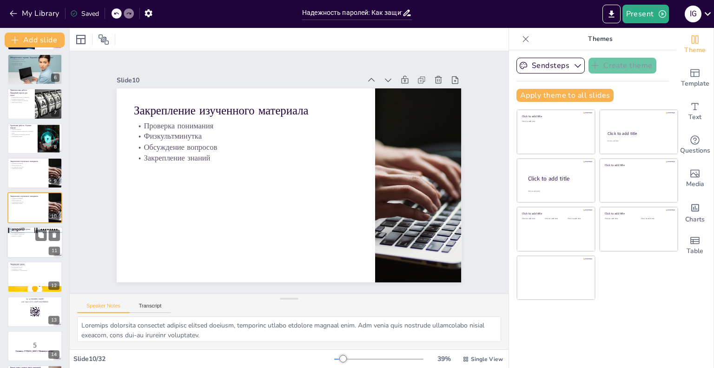
click at [37, 245] on div at bounding box center [35, 242] width 56 height 32
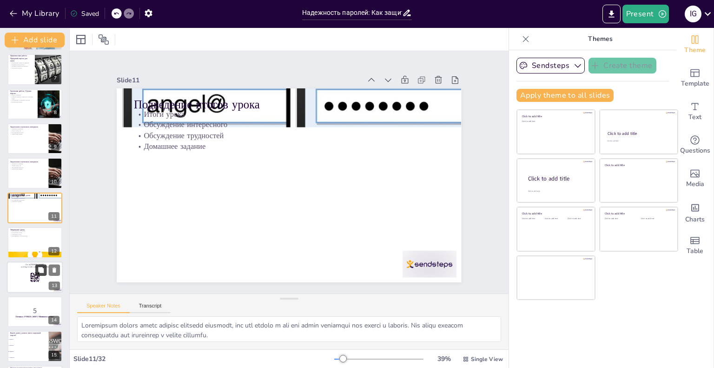
click at [40, 274] on button at bounding box center [40, 269] width 11 height 11
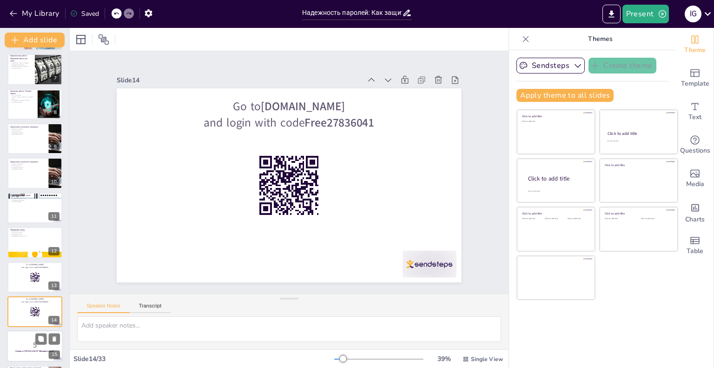
scroll to position [312, 0]
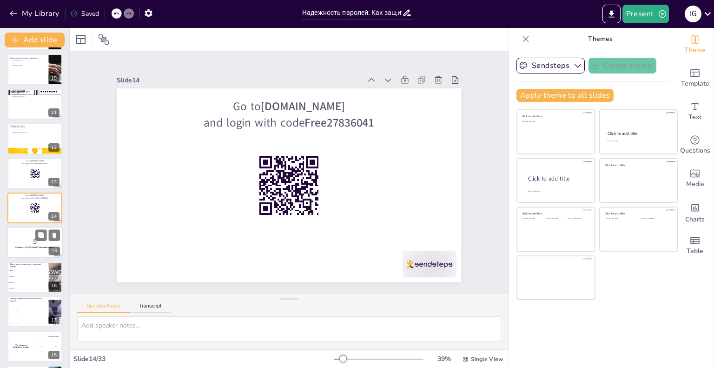
click at [32, 245] on p "5" at bounding box center [35, 241] width 50 height 10
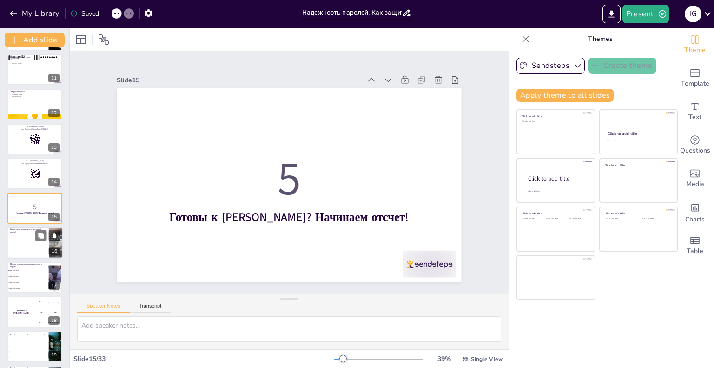
click at [22, 249] on li "8 символов" at bounding box center [28, 248] width 42 height 6
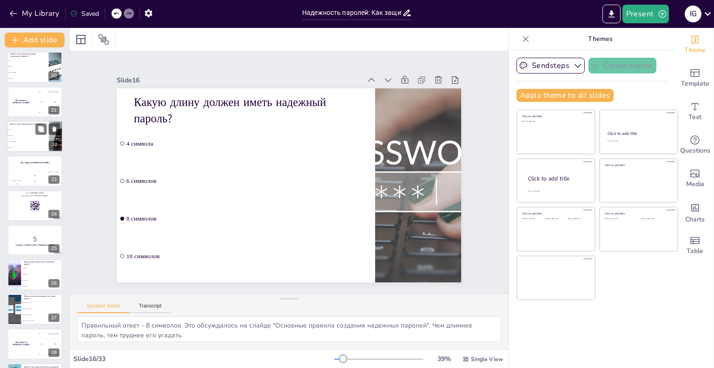
drag, startPoint x: 33, startPoint y: 156, endPoint x: 30, endPoint y: 163, distance: 7.8
click at [33, 158] on div "The winner is Niels 🏆" at bounding box center [34, 162] width 55 height 15
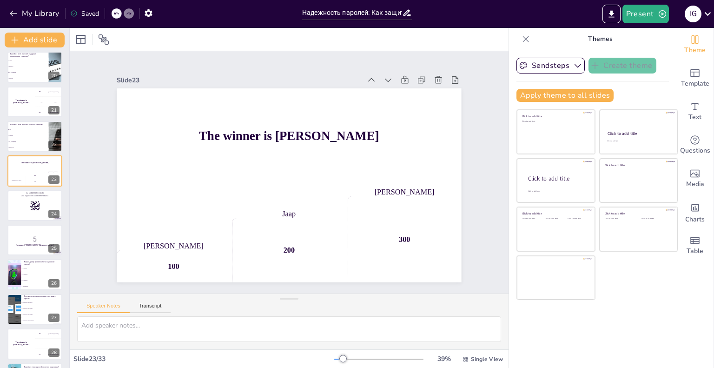
scroll to position [623, 0]
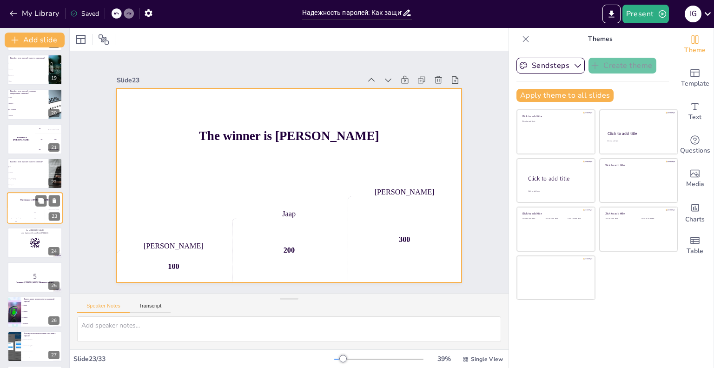
click at [19, 214] on div "Hasan 100" at bounding box center [16, 216] width 19 height 16
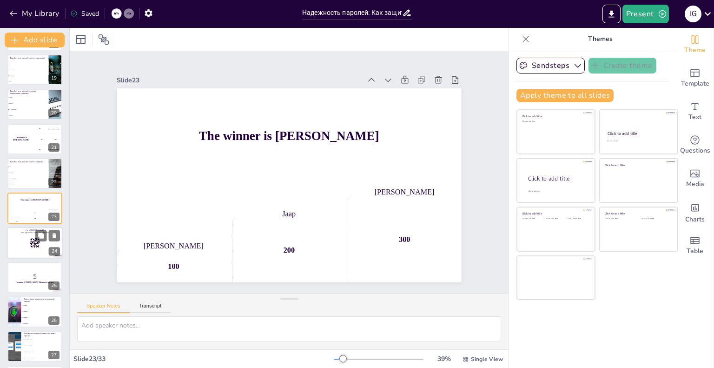
click at [18, 250] on div at bounding box center [35, 243] width 56 height 32
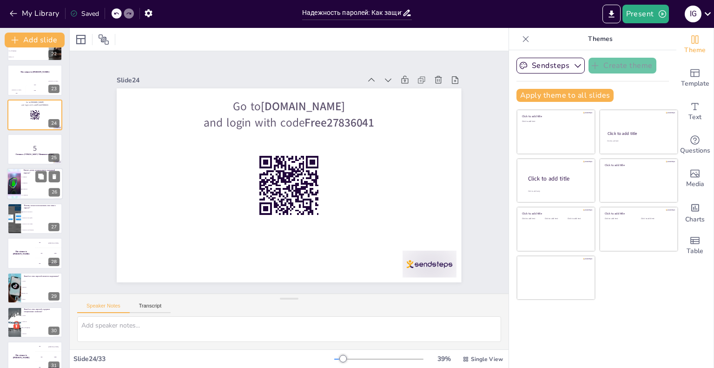
click at [27, 186] on li "8 символов" at bounding box center [42, 189] width 42 height 6
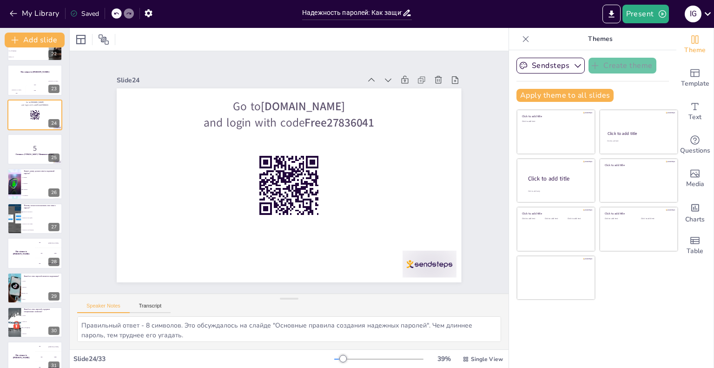
scroll to position [727, 0]
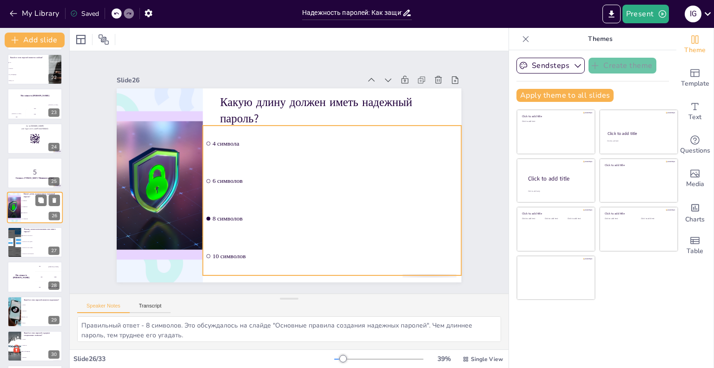
click at [26, 215] on li "8 символов" at bounding box center [42, 213] width 42 height 6
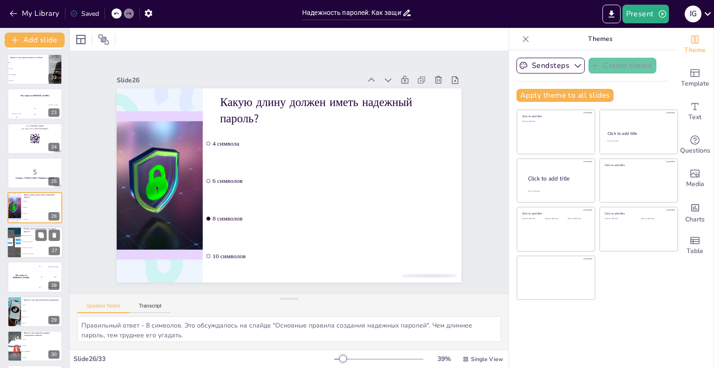
click at [32, 237] on li "Потому что это просто" at bounding box center [42, 235] width 42 height 6
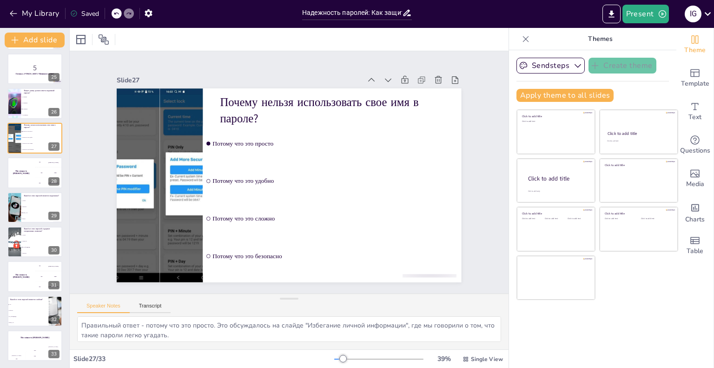
drag, startPoint x: 31, startPoint y: 206, endPoint x: 25, endPoint y: 229, distance: 23.6
click at [30, 209] on ul "123456 password Masha_123! qwerty" at bounding box center [41, 209] width 41 height 24
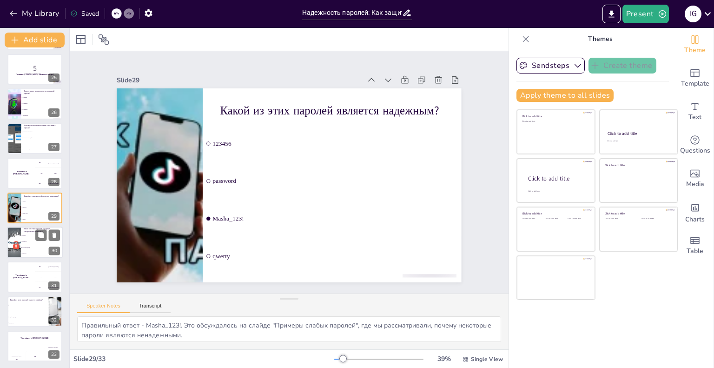
click at [24, 241] on ul "123456 Masha123 Kz_Inf0rm@tic@ password" at bounding box center [42, 244] width 42 height 24
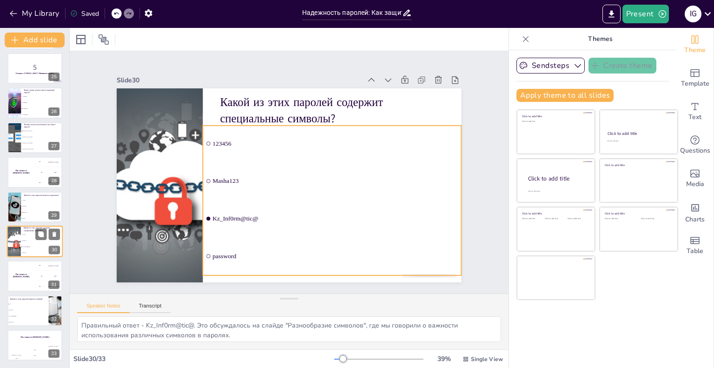
scroll to position [831, 0]
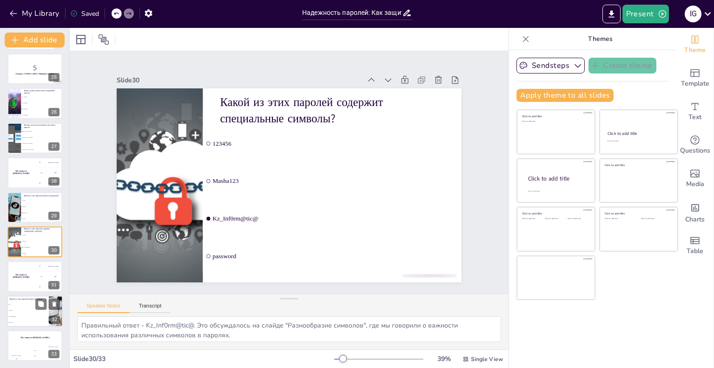
click at [28, 300] on div "Какой из этих паролей является слабым?" at bounding box center [28, 298] width 36 height 4
